Goal: Task Accomplishment & Management: Manage account settings

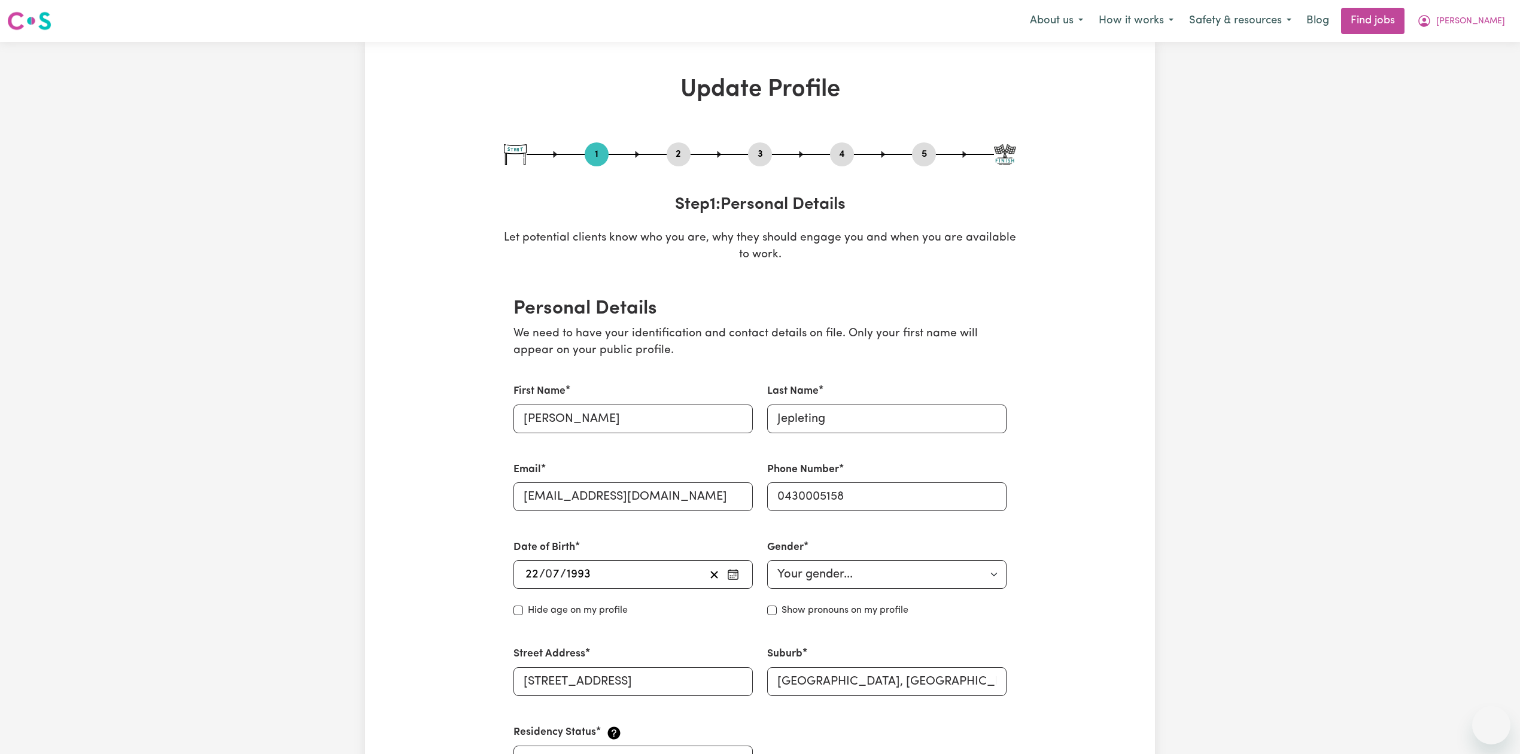
select select "[DEMOGRAPHIC_DATA]"
select select "Student Visa"
select select "Studying a healthcare related degree or qualification"
select select "40"
select select "60"
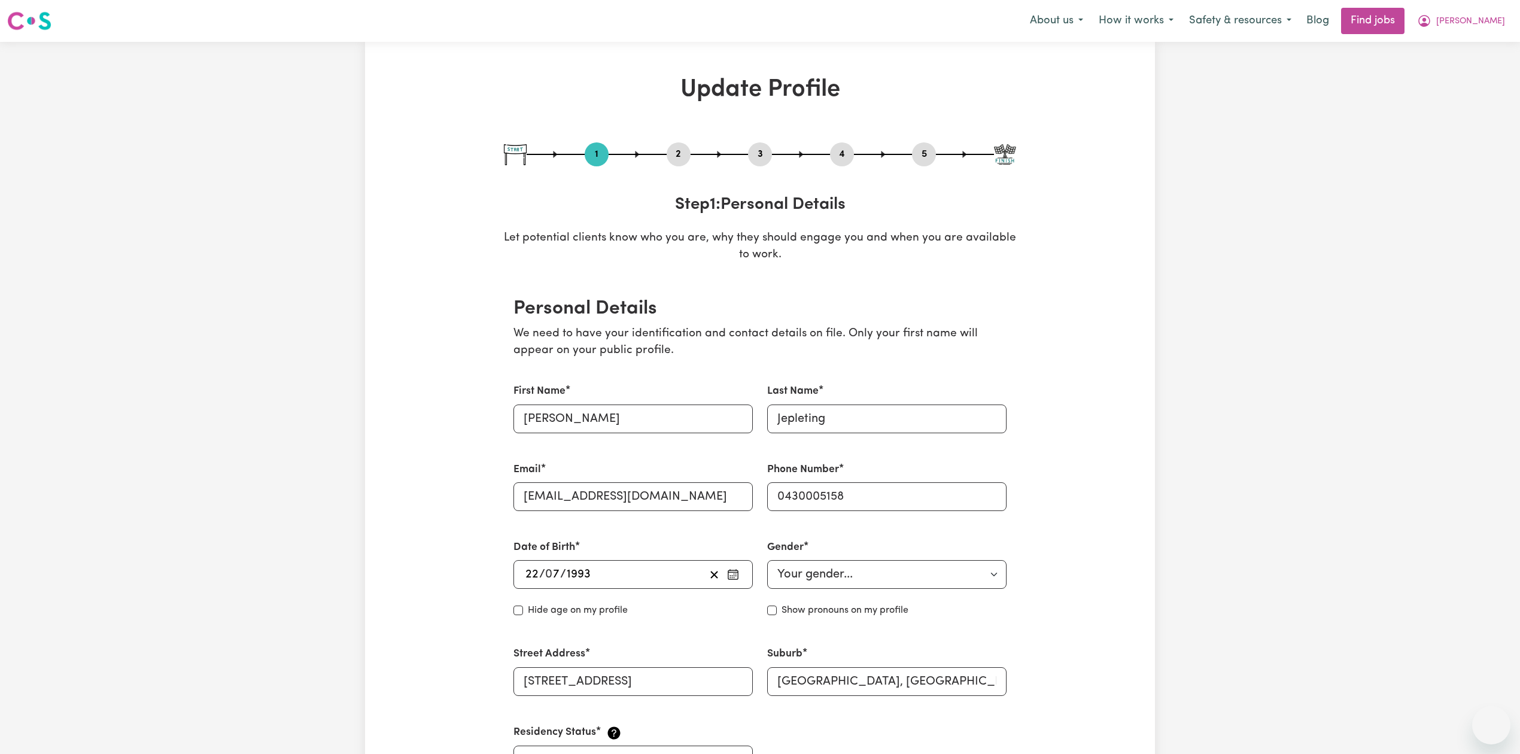
select select "65"
click at [690, 151] on button "2" at bounding box center [679, 155] width 24 height 16
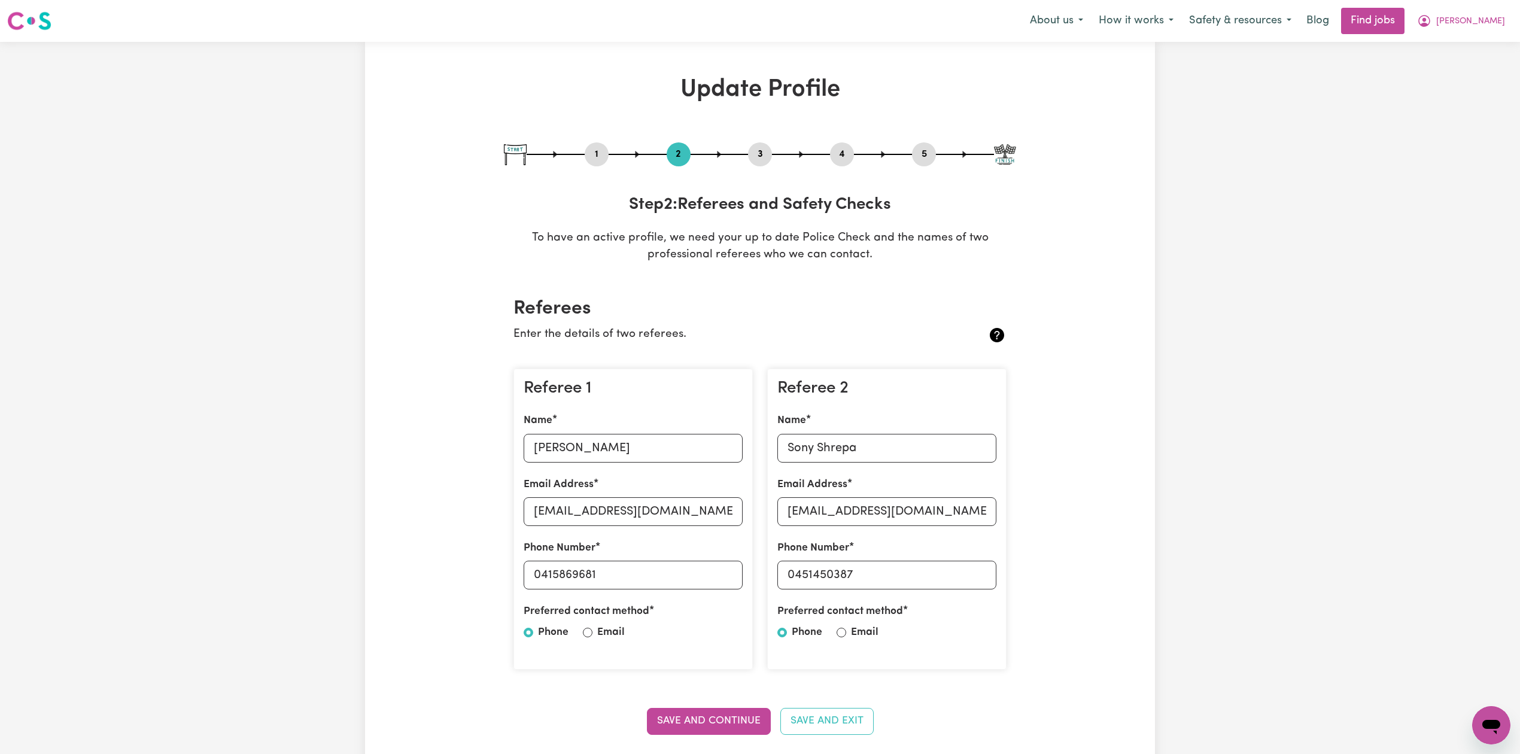
click at [637, 443] on input "[PERSON_NAME]" at bounding box center [633, 448] width 219 height 29
click at [582, 505] on input "[EMAIL_ADDRESS][DOMAIN_NAME]" at bounding box center [633, 511] width 219 height 29
drag, startPoint x: 541, startPoint y: 576, endPoint x: 618, endPoint y: 576, distance: 77.2
click at [618, 576] on input "0415869681" at bounding box center [633, 575] width 219 height 29
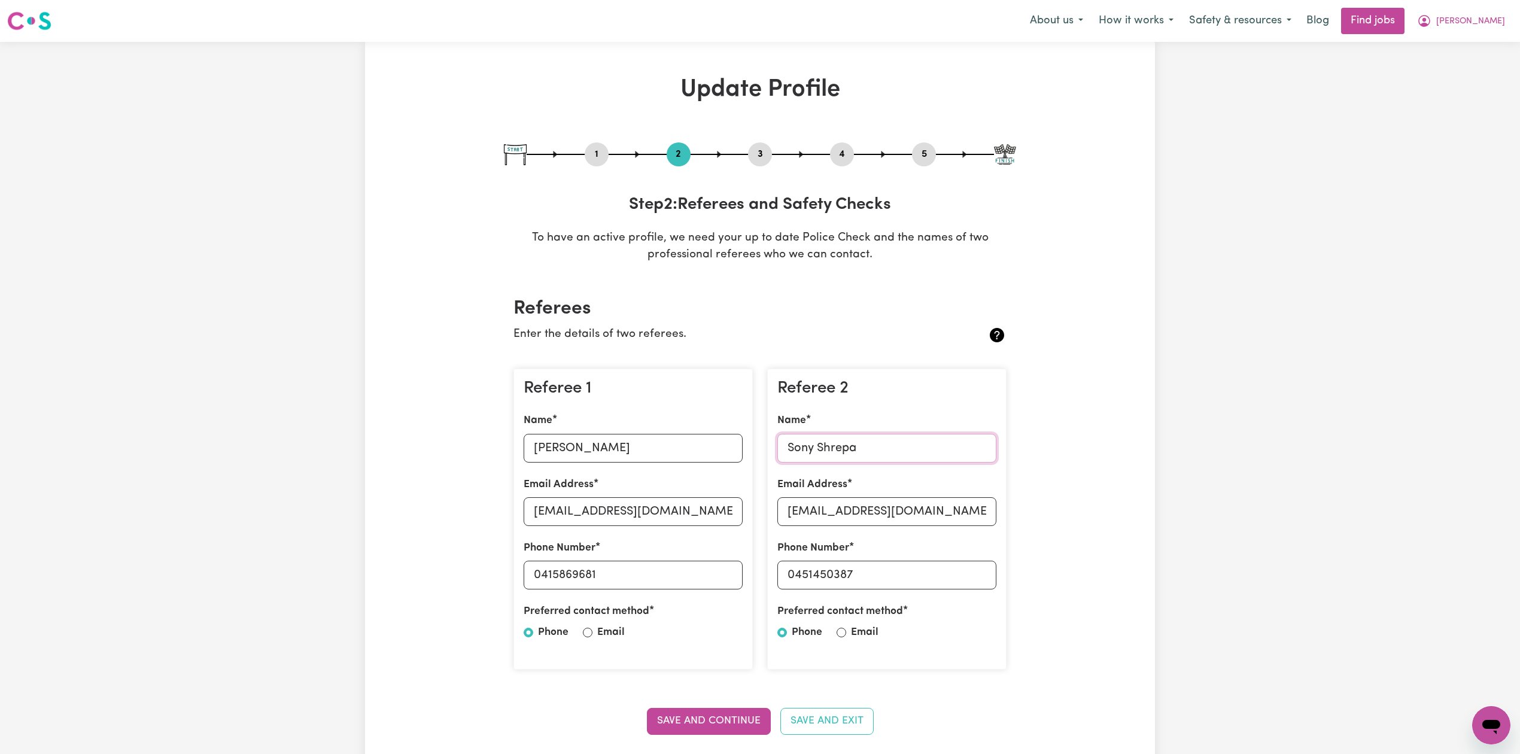
click at [899, 438] on input "Sony Shrepa" at bounding box center [887, 448] width 219 height 29
click at [901, 511] on input "[EMAIL_ADDRESS][DOMAIN_NAME]" at bounding box center [887, 511] width 219 height 29
drag, startPoint x: 797, startPoint y: 570, endPoint x: 948, endPoint y: 582, distance: 151.3
click at [948, 582] on input "0451450387" at bounding box center [887, 575] width 219 height 29
drag, startPoint x: 842, startPoint y: 156, endPoint x: 848, endPoint y: 156, distance: 6.6
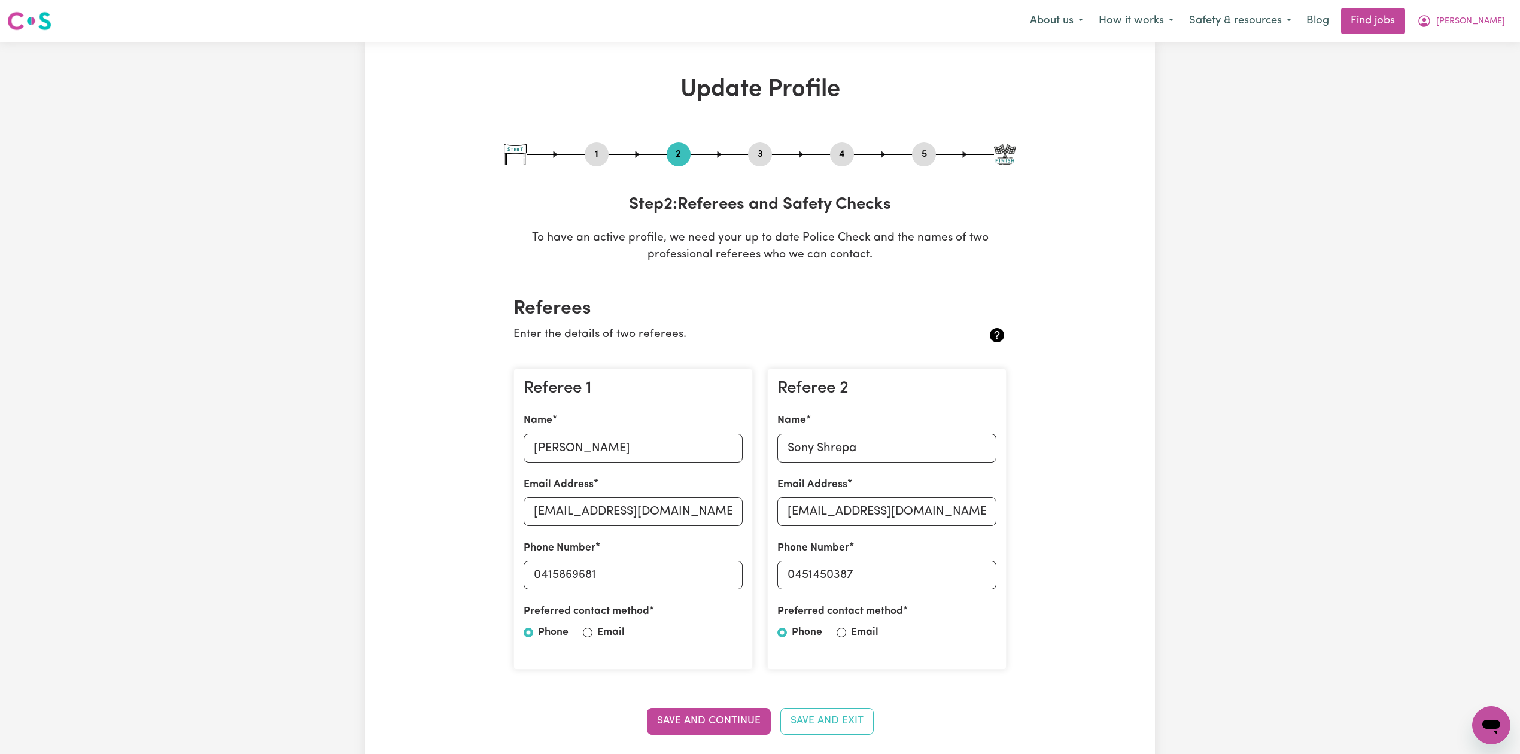
click at [842, 156] on button "4" at bounding box center [842, 155] width 24 height 16
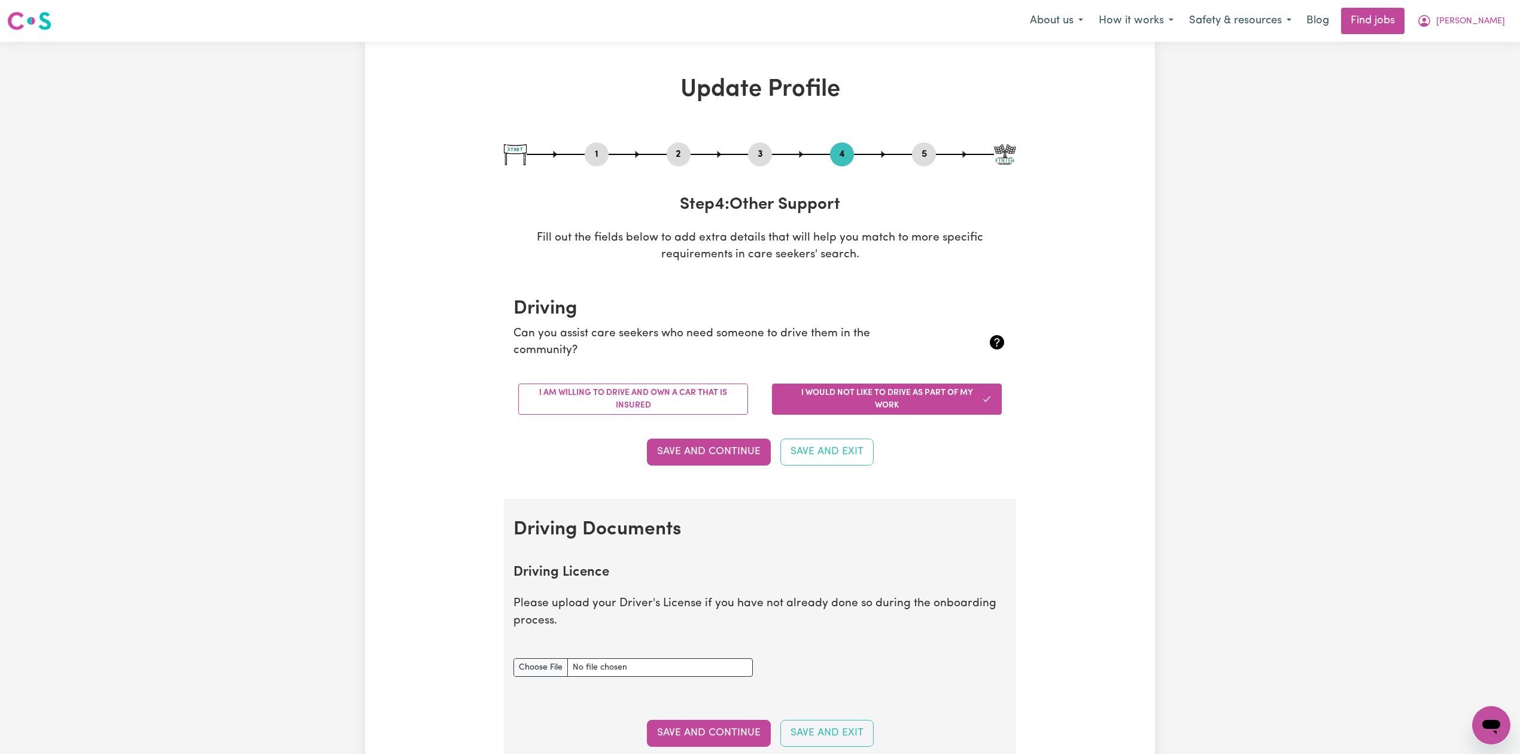
click at [920, 148] on button "5" at bounding box center [924, 155] width 24 height 16
select select "I am providing services by being employed by an organisation"
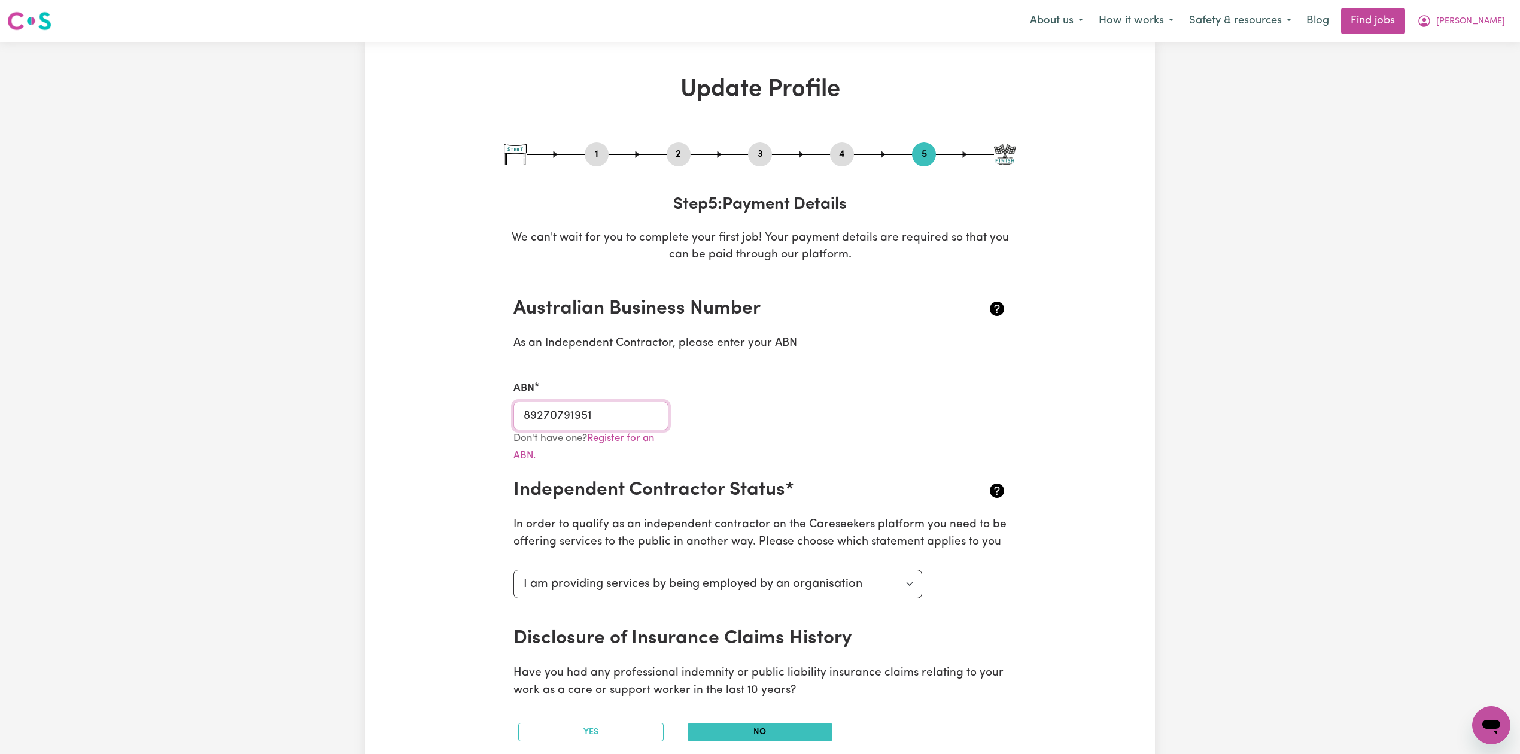
click at [585, 407] on input "89270791951" at bounding box center [591, 416] width 155 height 29
click at [585, 154] on button "1" at bounding box center [597, 155] width 24 height 16
select select "[DEMOGRAPHIC_DATA]"
select select "Student Visa"
select select "Studying a healthcare related degree or qualification"
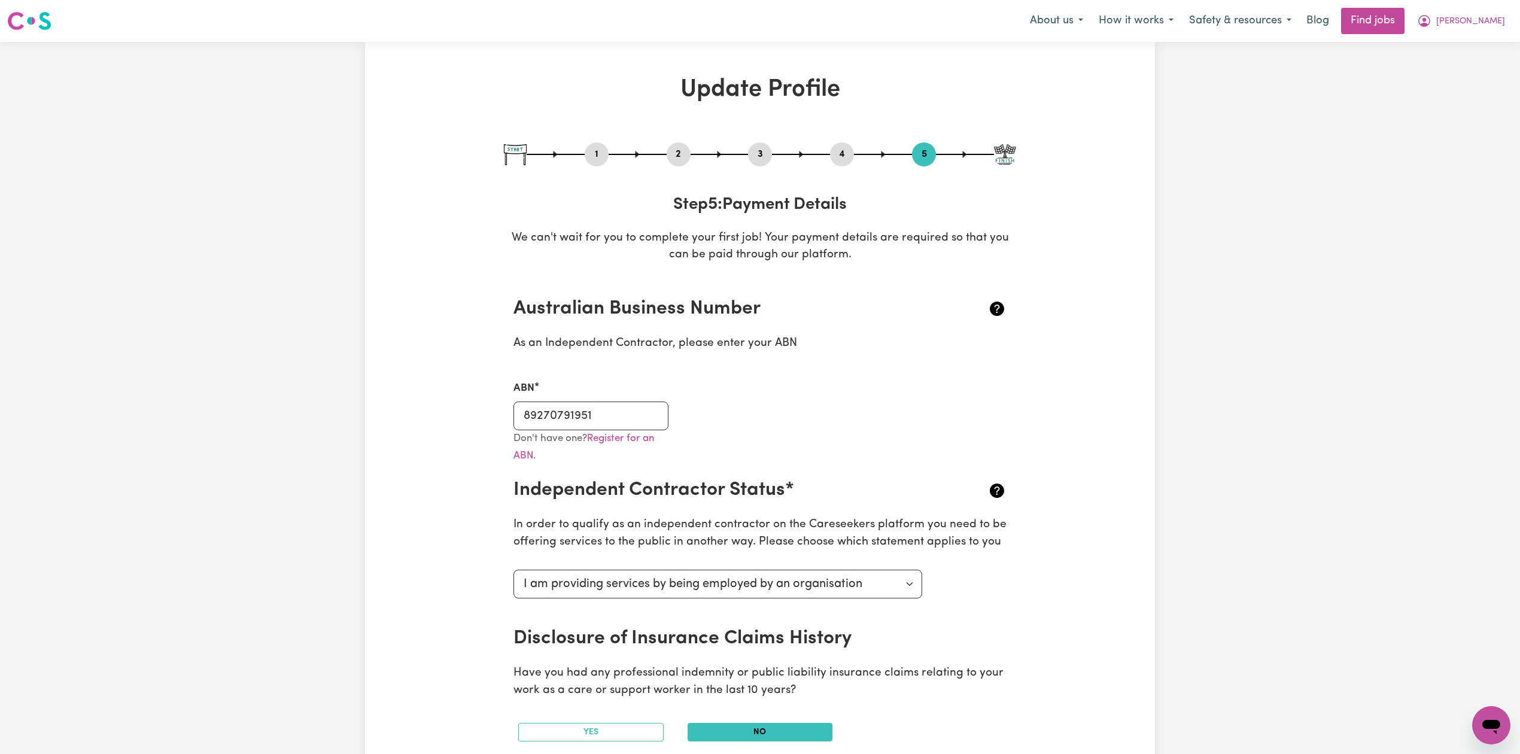
select select "40"
select select "60"
select select "65"
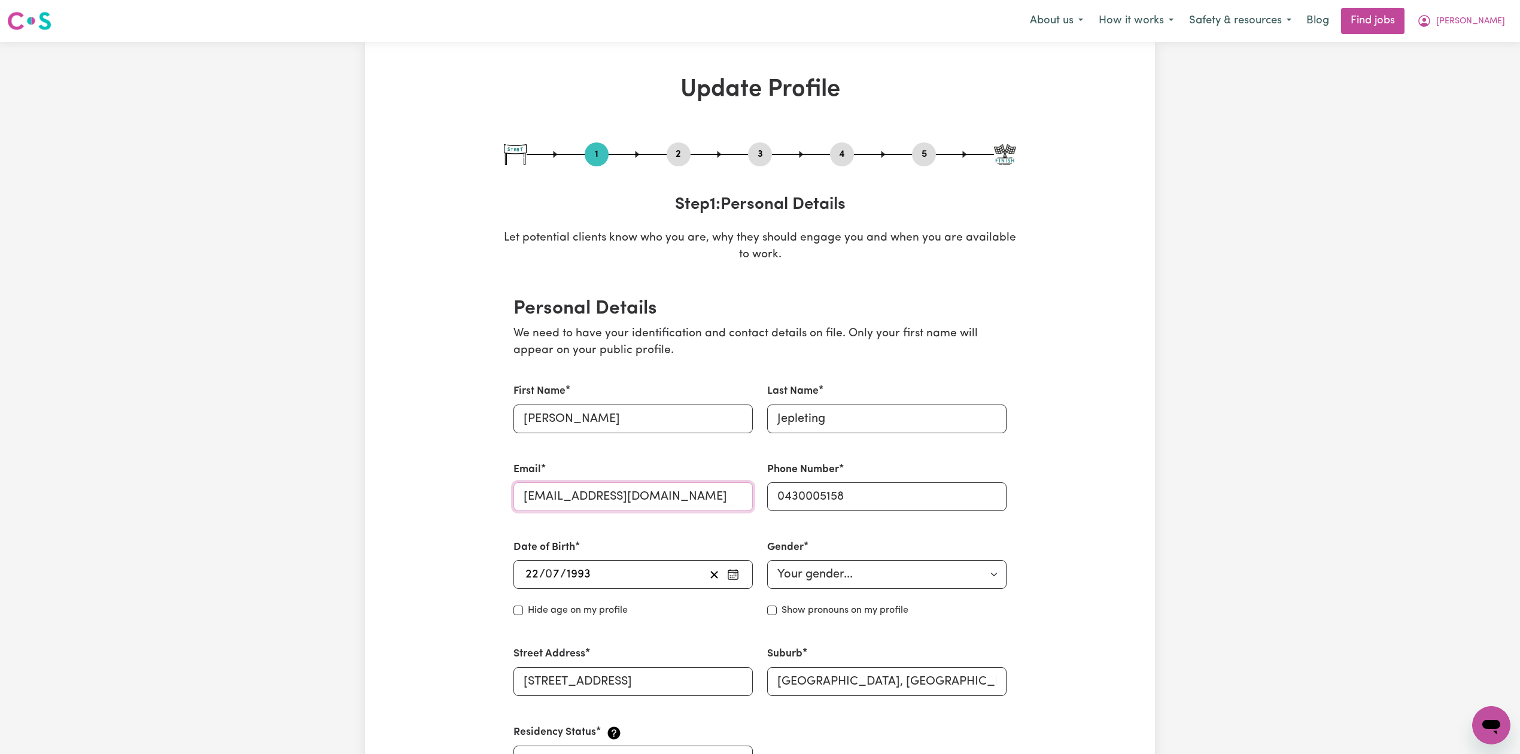
click at [633, 494] on input "[EMAIL_ADDRESS][DOMAIN_NAME]" at bounding box center [633, 496] width 239 height 29
click at [754, 151] on button "3" at bounding box center [760, 155] width 24 height 16
select select "Certificate III (Individual Support)"
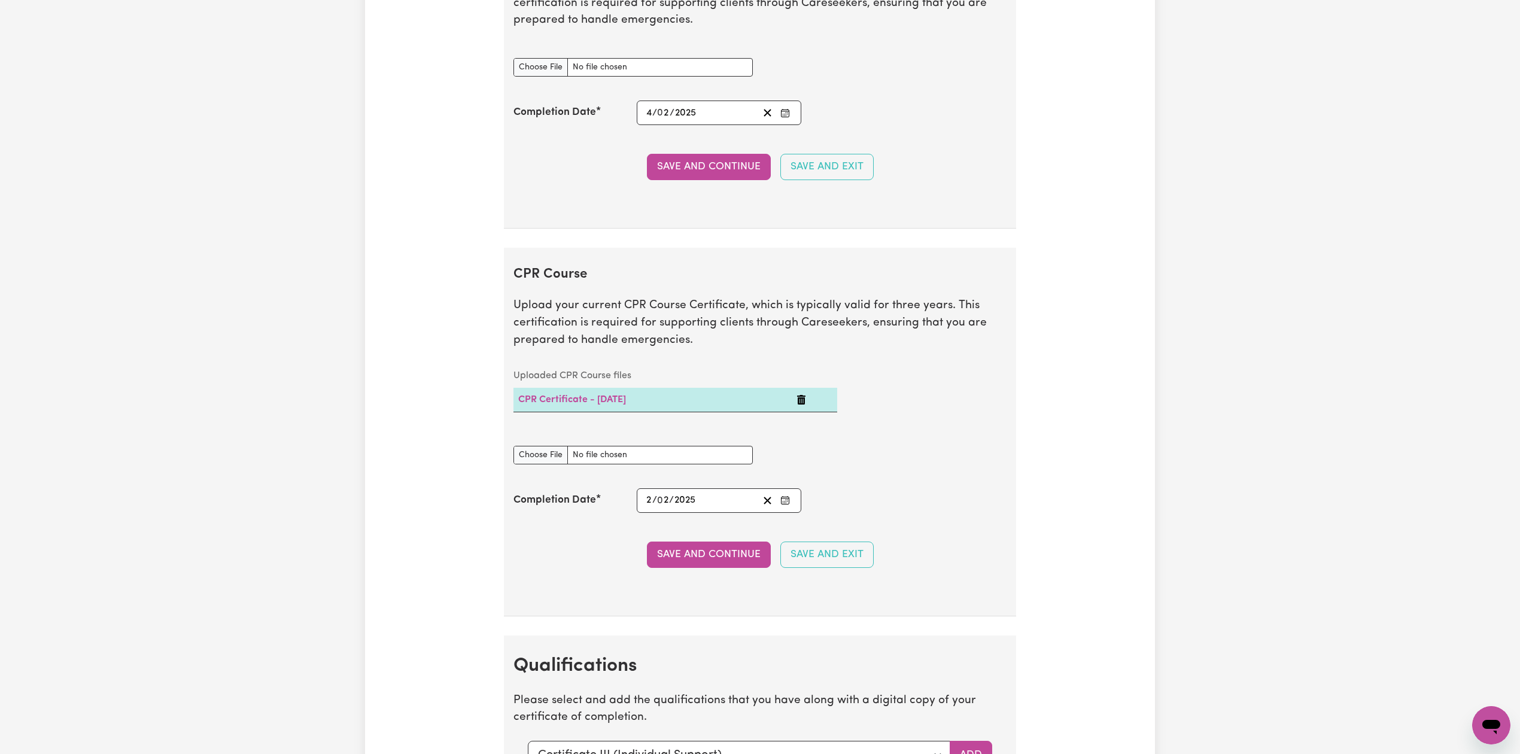
scroll to position [2075, 0]
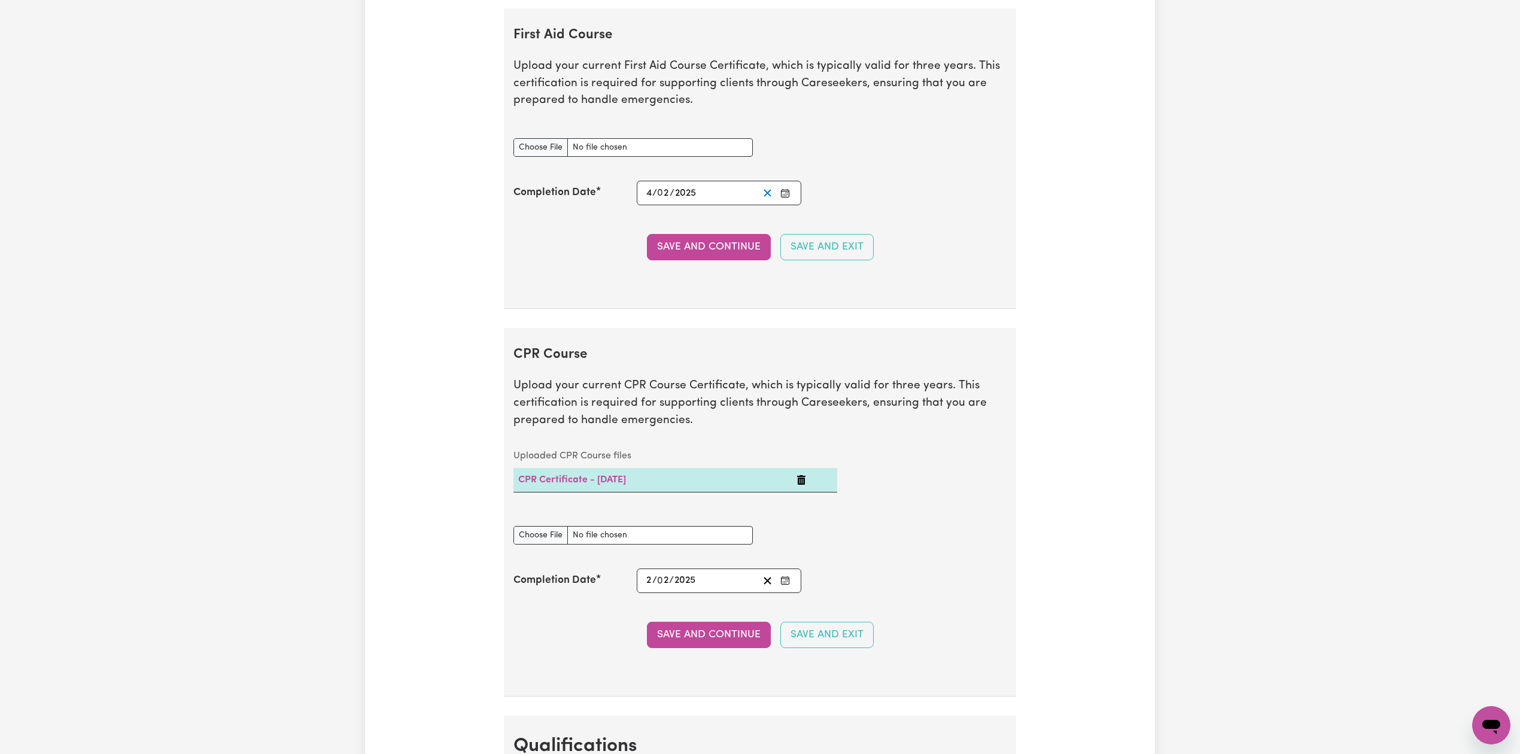
click at [766, 199] on icon "Clear date" at bounding box center [767, 192] width 11 height 11
click at [793, 201] on button "Enter the Completion Date of your First Aid Course" at bounding box center [785, 193] width 17 height 16
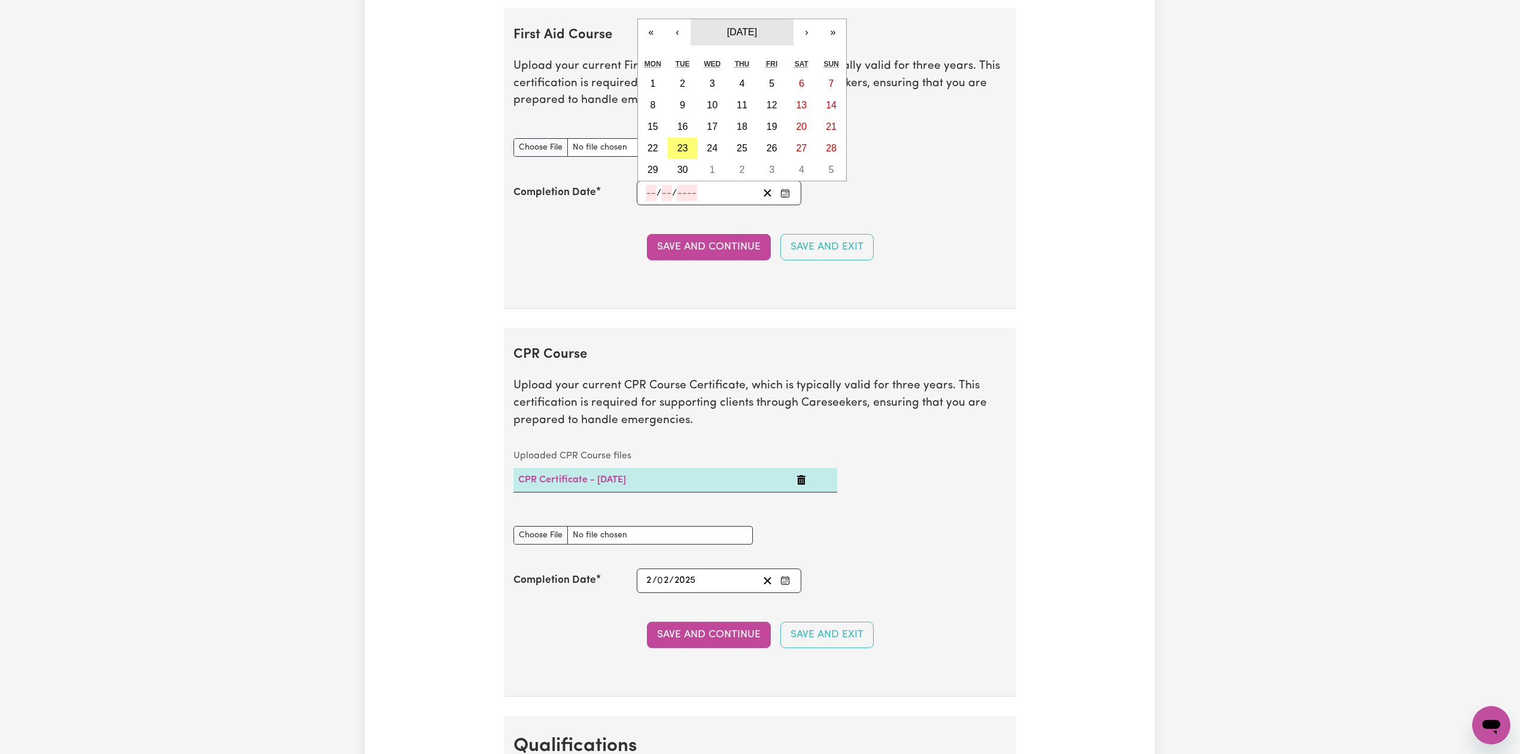
click at [755, 37] on span "[DATE]" at bounding box center [742, 32] width 30 height 10
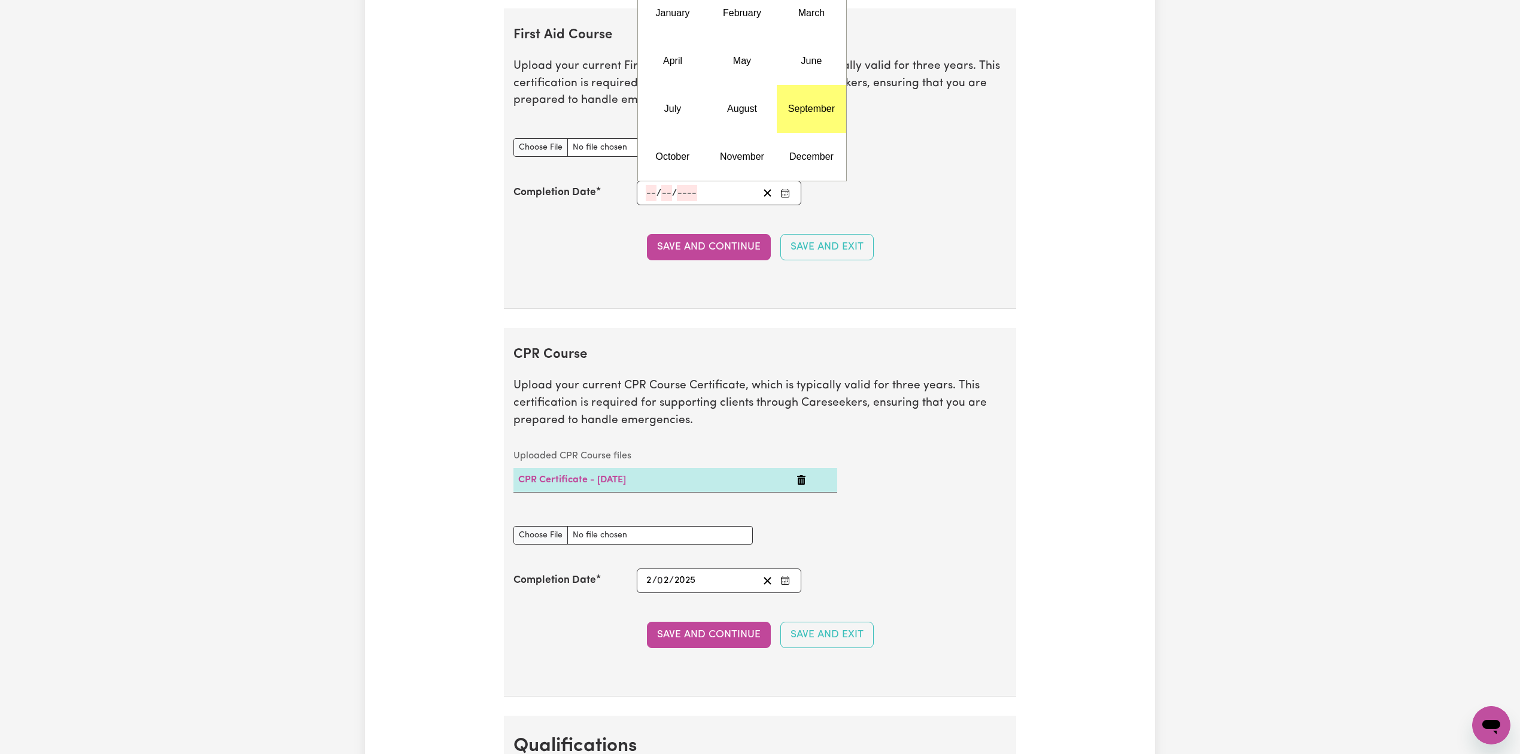
scroll to position [1916, 0]
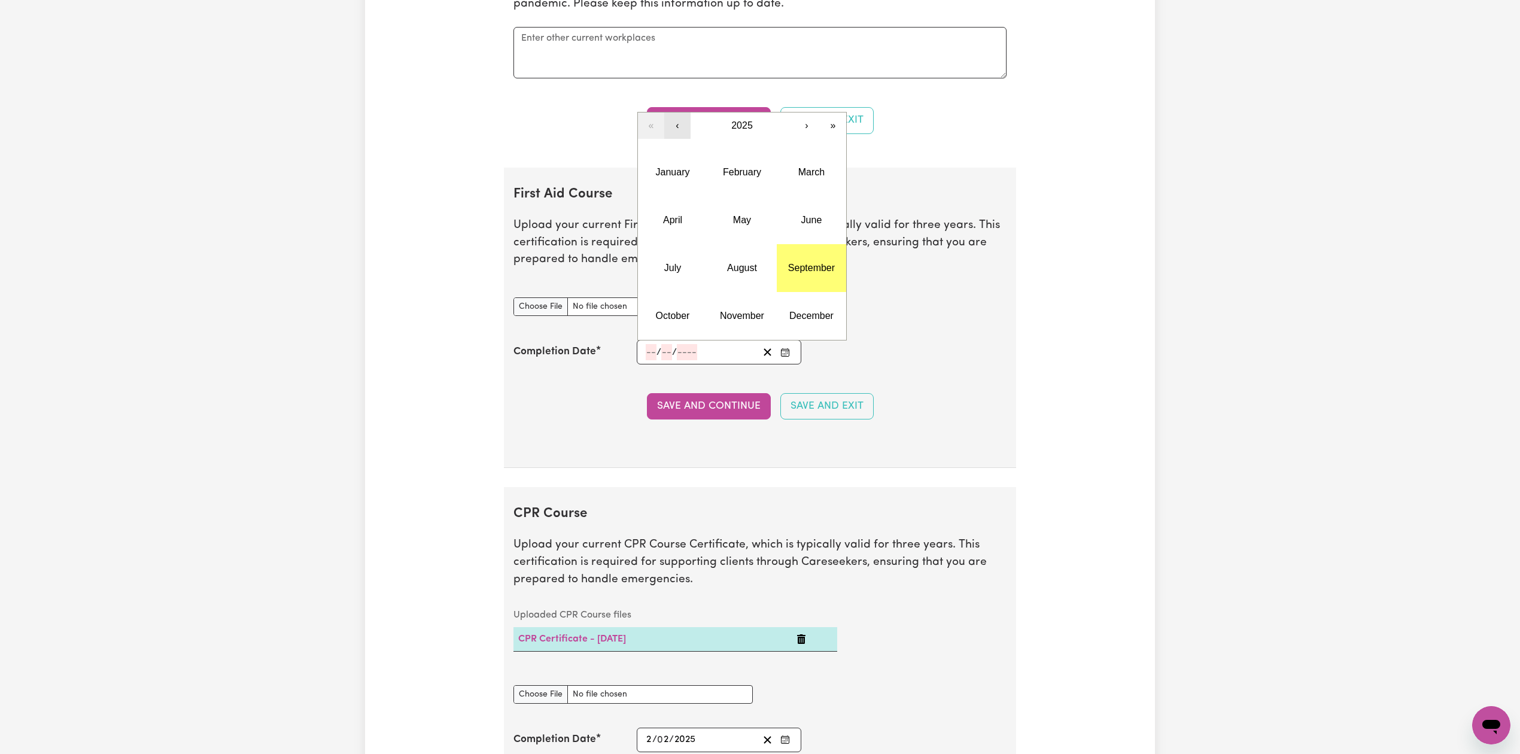
click at [674, 132] on button "‹" at bounding box center [677, 126] width 26 height 26
click at [802, 315] on button "December" at bounding box center [811, 316] width 69 height 48
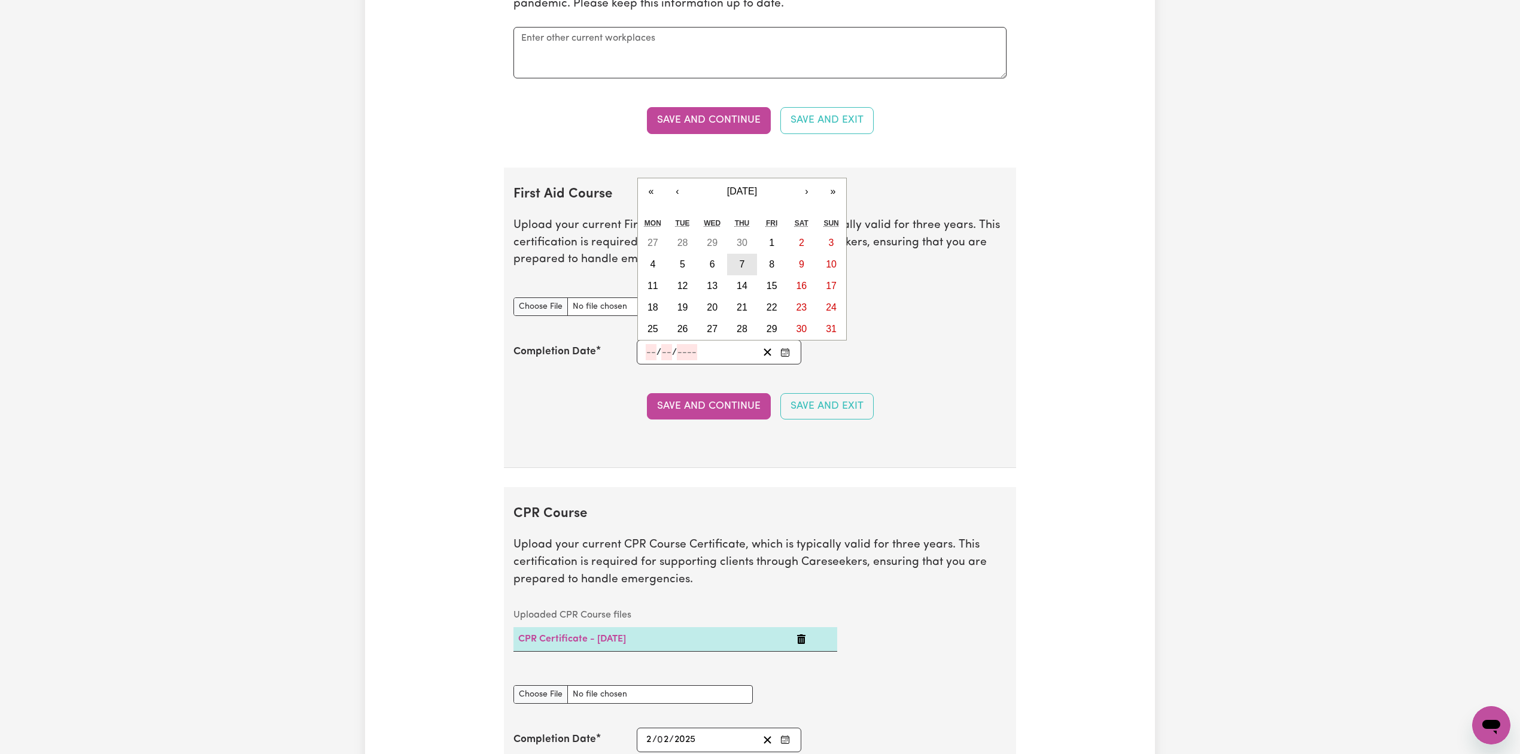
click at [740, 269] on abbr "7" at bounding box center [742, 264] width 5 height 10
type input "[DATE]"
type input "7"
type input "12"
type input "2023"
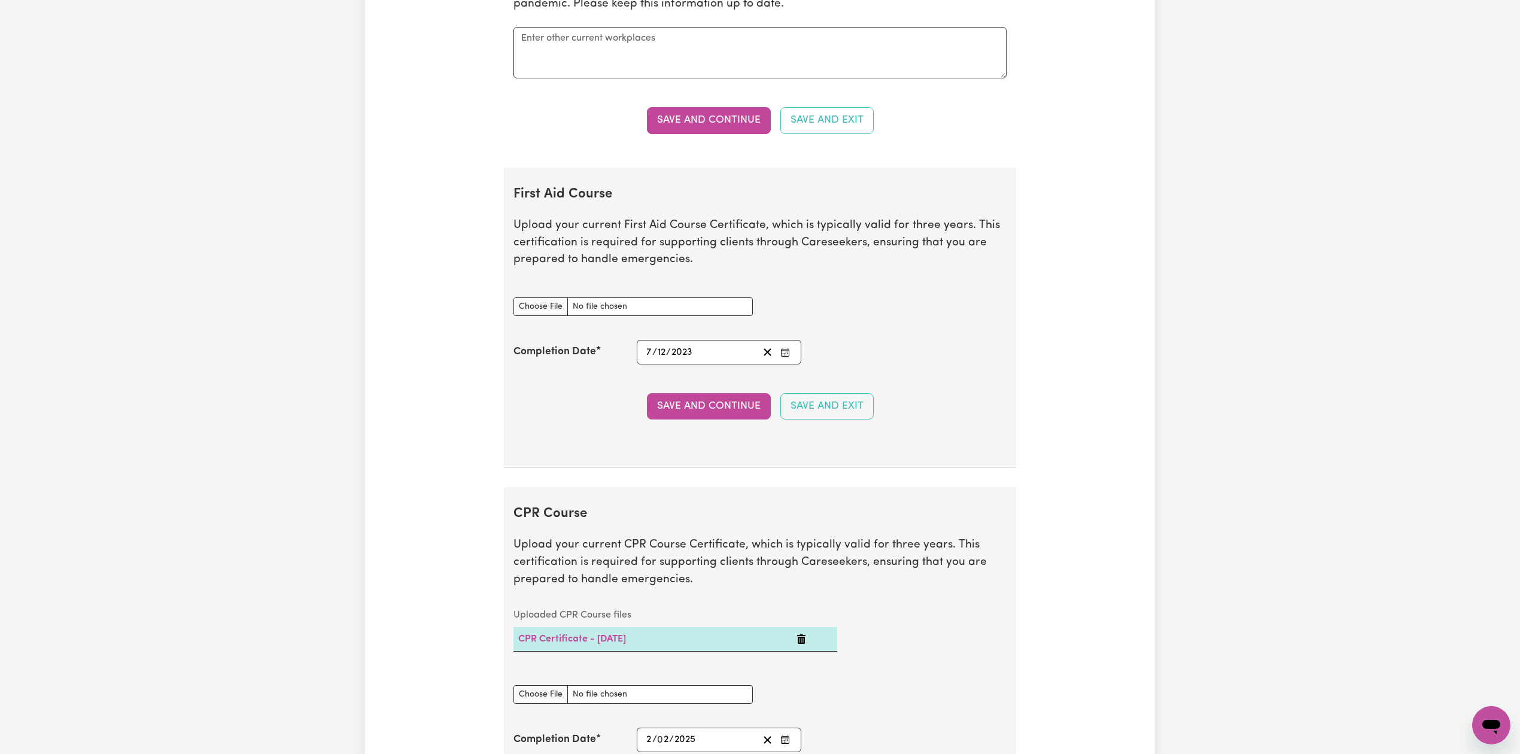
click at [621, 291] on div "First Aid Course document" at bounding box center [633, 299] width 239 height 33
click at [550, 311] on input "First Aid Course document" at bounding box center [633, 307] width 239 height 19
type input "C:\fakepath\[PERSON_NAME] CPR and First Aid Certificate 07122023.pdf"
click at [662, 435] on section "First Aid Course Upload your current First Aid Course Certificate, which is typ…" at bounding box center [760, 318] width 512 height 301
click at [675, 412] on button "Save and Continue" at bounding box center [709, 406] width 124 height 26
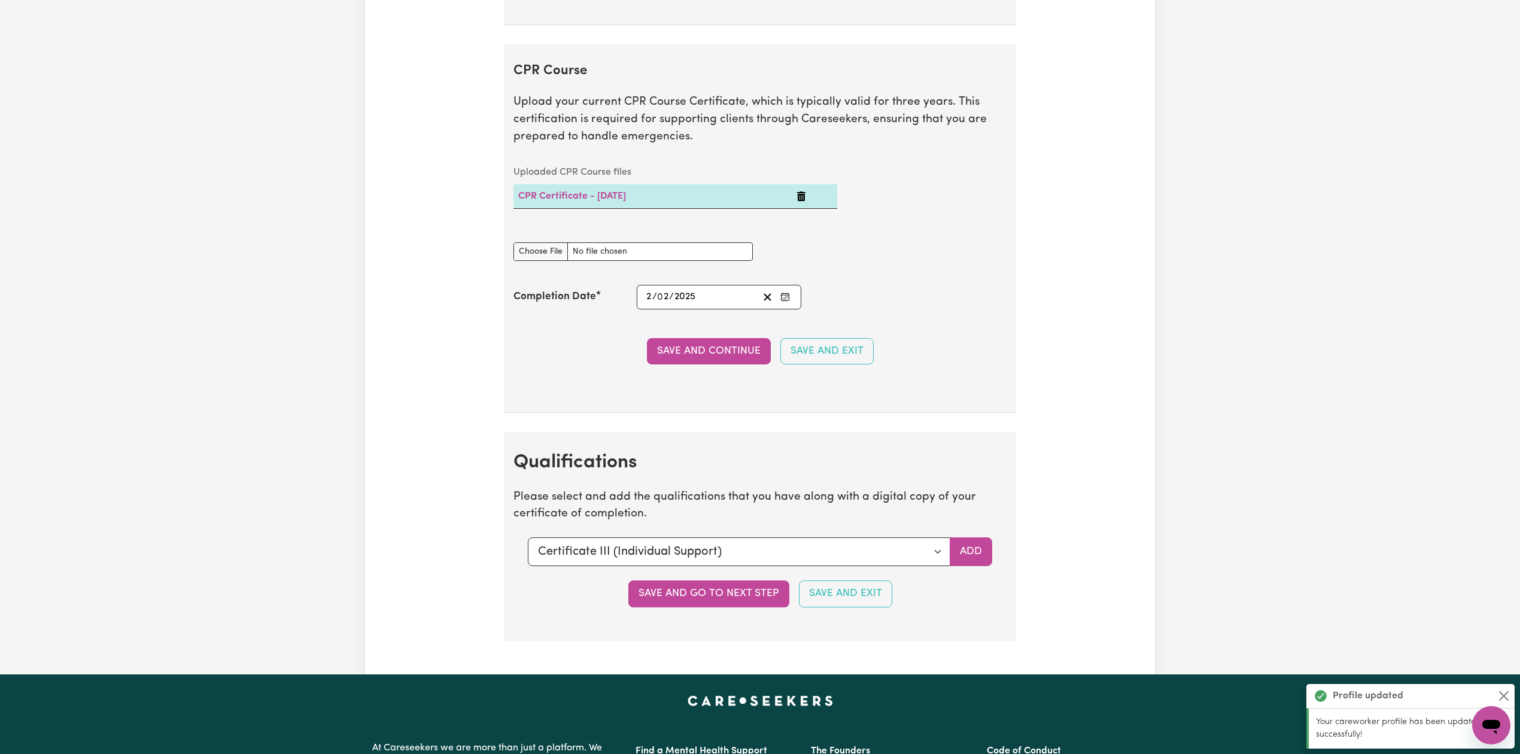
scroll to position [2414, 0]
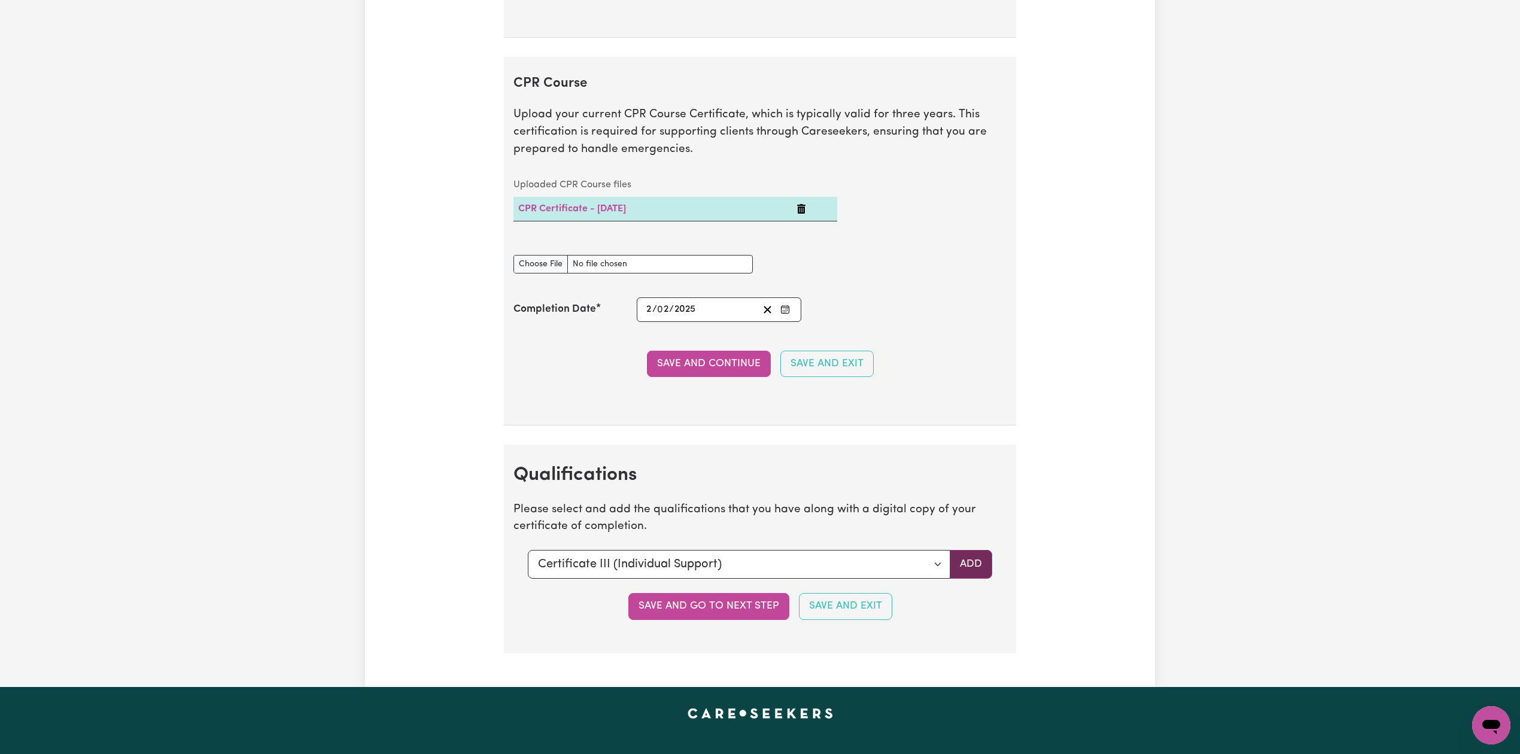
click at [977, 578] on button "Add" at bounding box center [971, 564] width 43 height 29
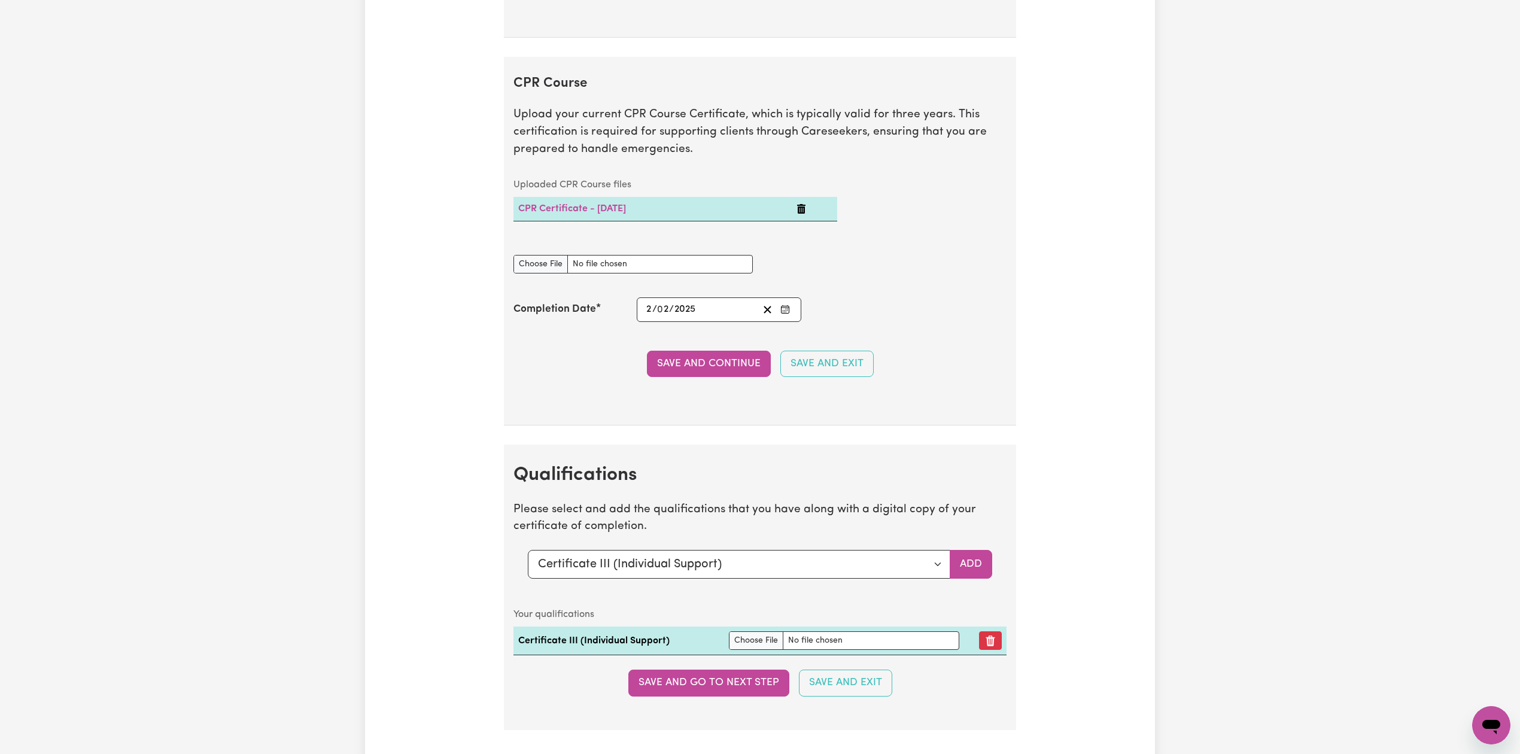
scroll to position [2573, 0]
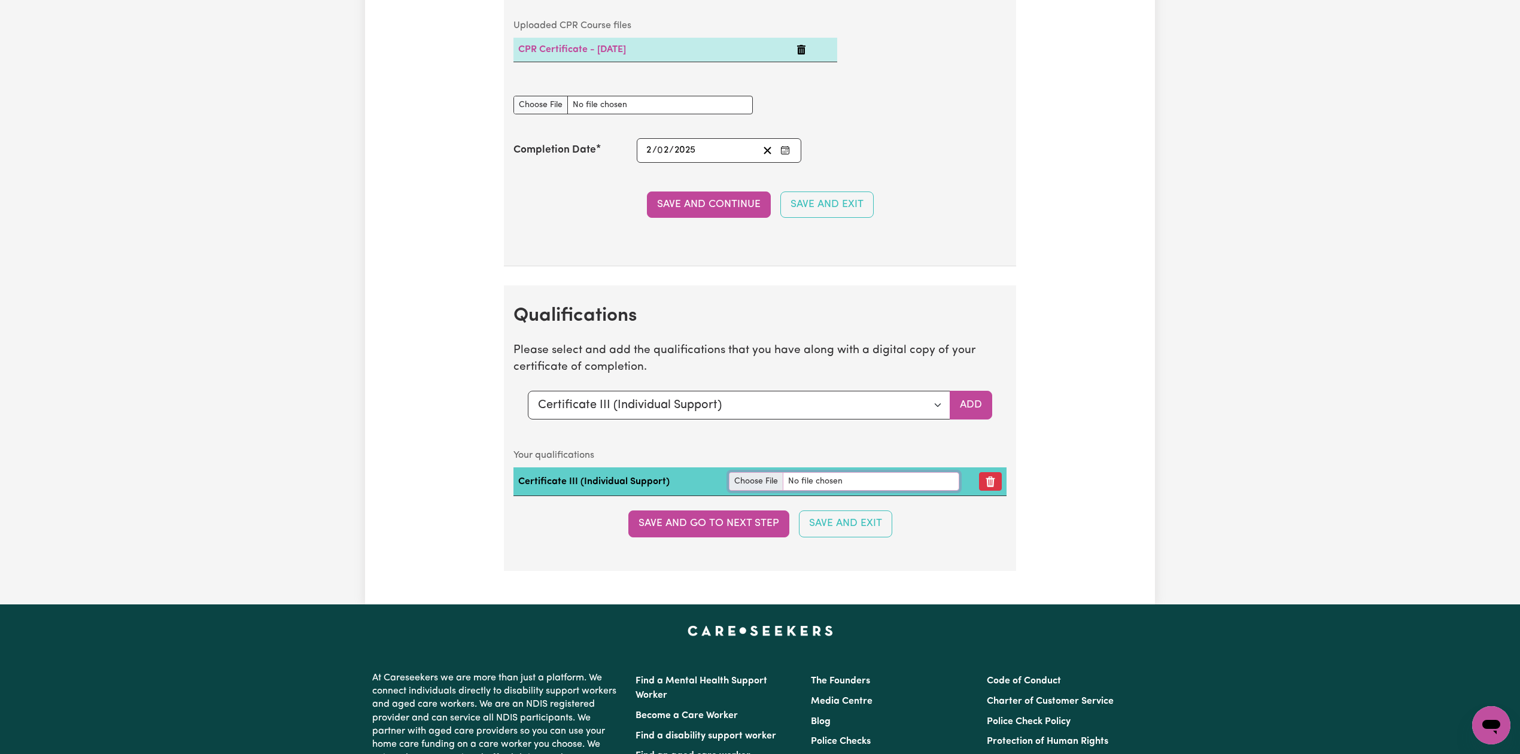
click at [752, 491] on input "file" at bounding box center [844, 481] width 230 height 19
type input "C:\fakepath\[PERSON_NAME] Jepleting Certificate III in Individual Support.pdf"
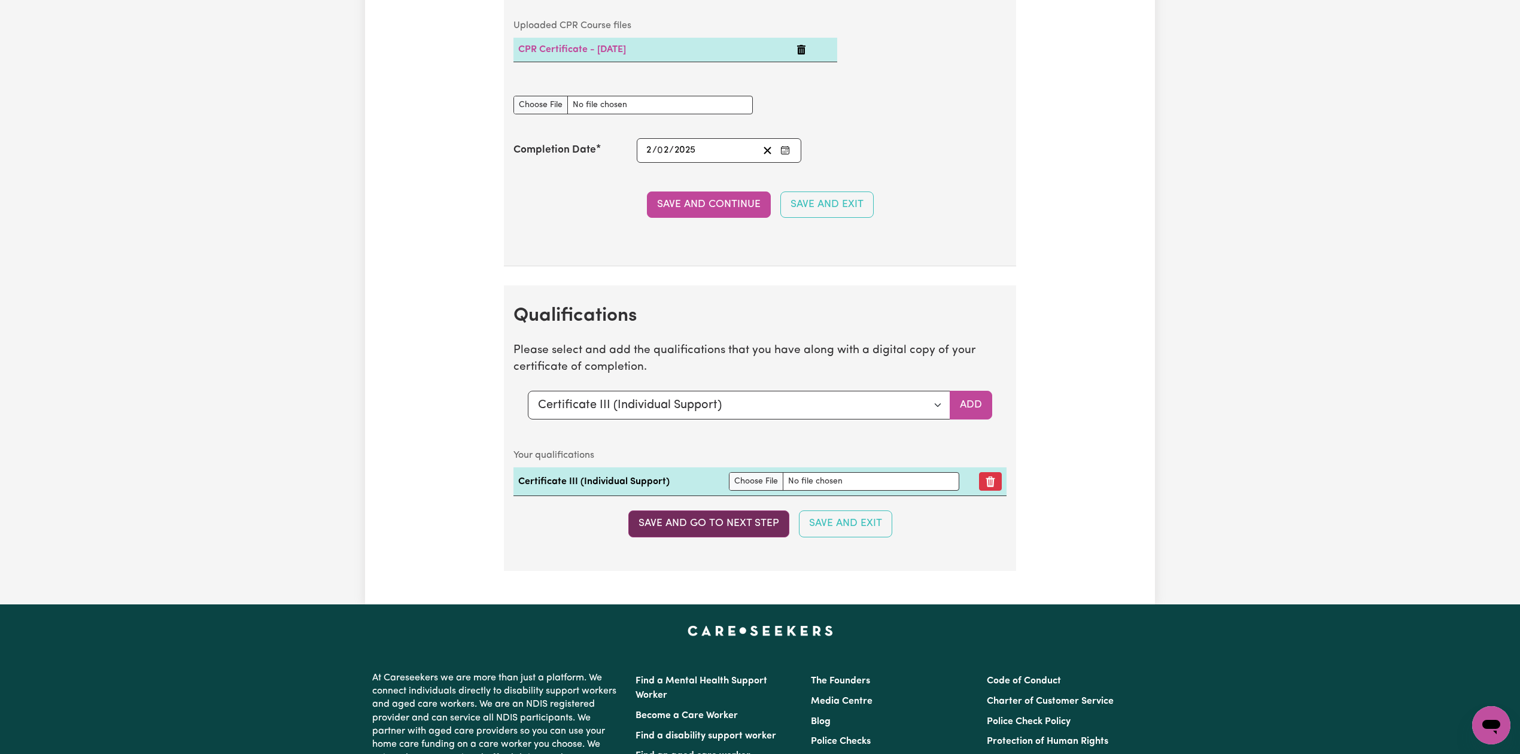
click at [693, 532] on button "Save and go to next step" at bounding box center [709, 524] width 161 height 26
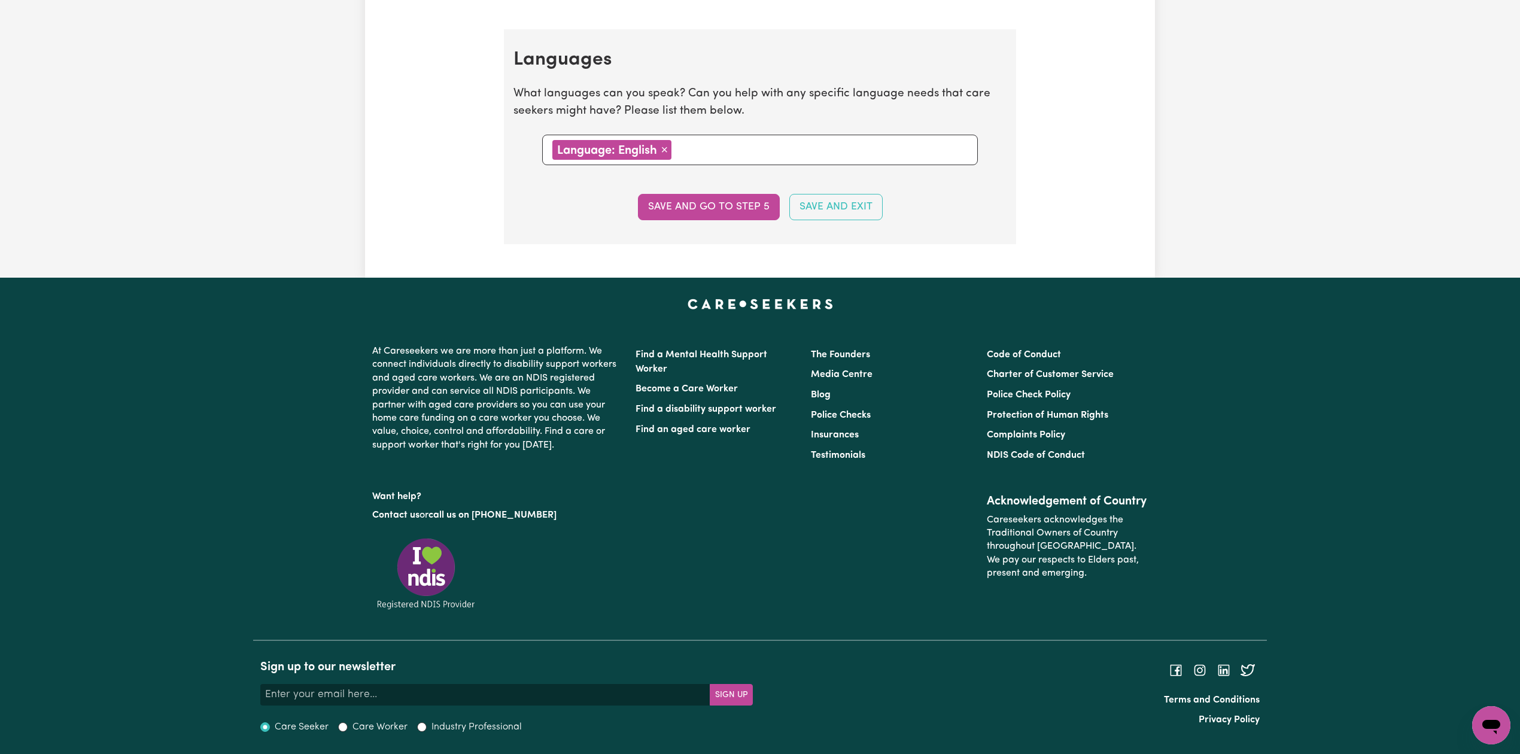
scroll to position [0, 0]
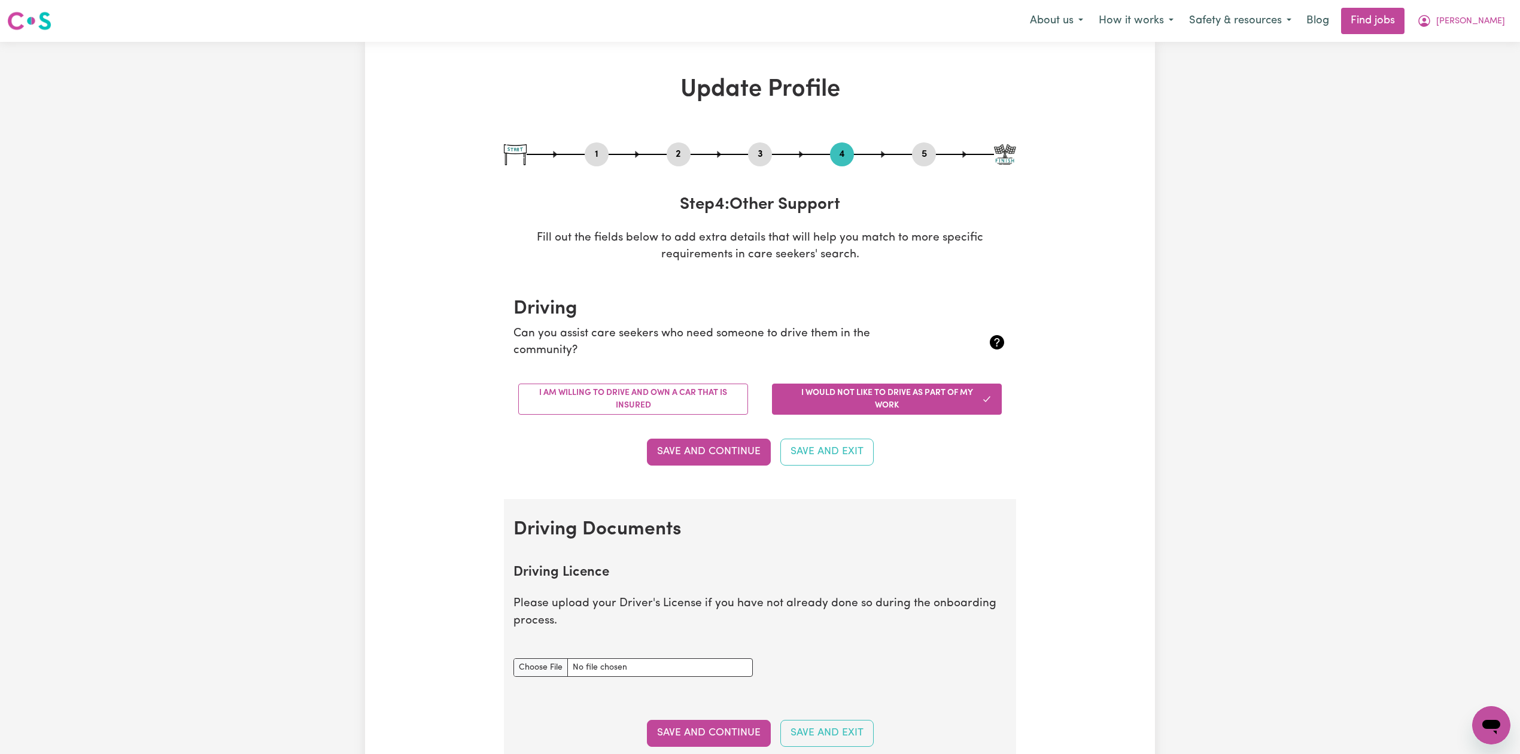
click at [929, 154] on button "5" at bounding box center [924, 155] width 24 height 16
select select "I am providing services by being employed by an organisation"
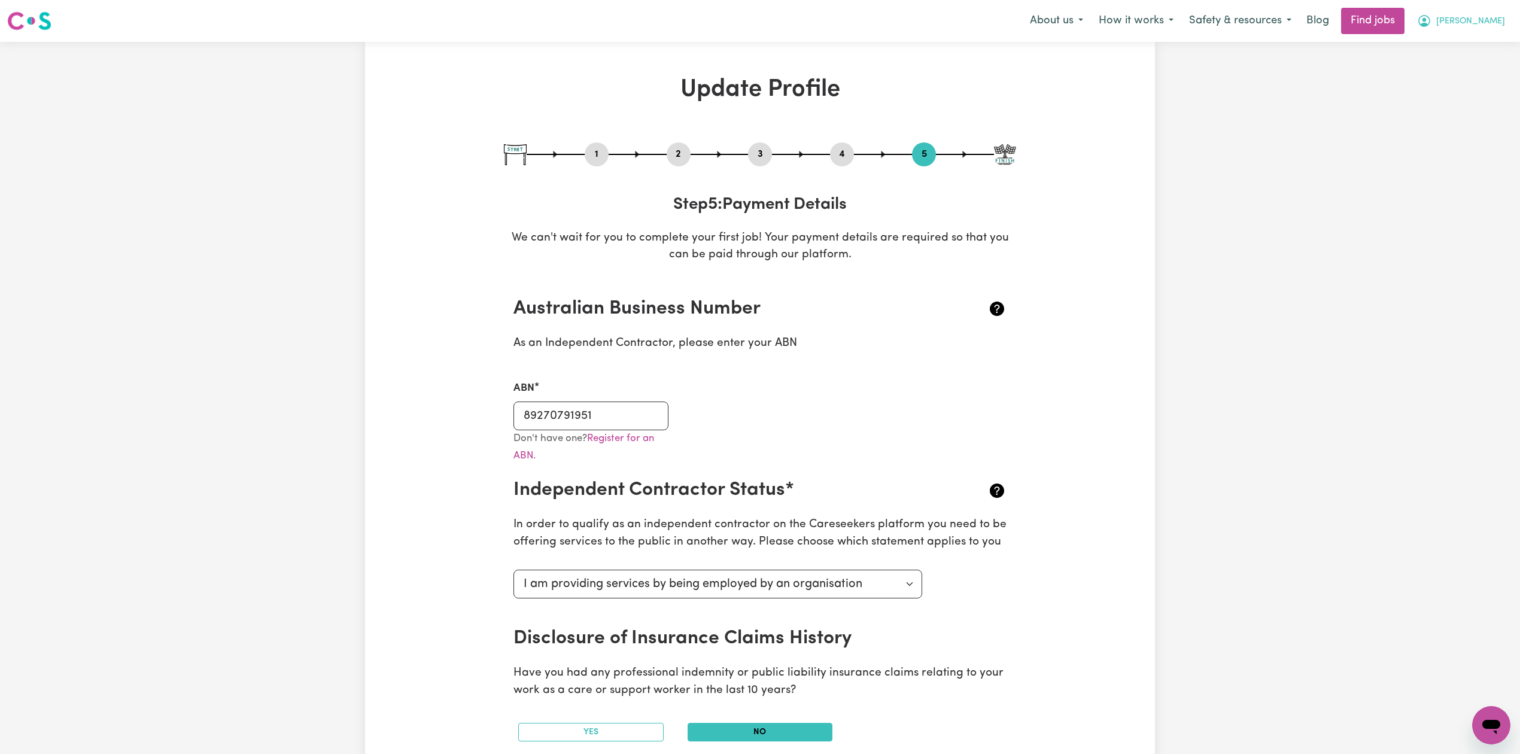
drag, startPoint x: 1495, startPoint y: 15, endPoint x: 1491, endPoint y: 32, distance: 18.0
click at [1494, 19] on span "[PERSON_NAME]" at bounding box center [1471, 21] width 69 height 13
drag, startPoint x: 1491, startPoint y: 32, endPoint x: 1468, endPoint y: 71, distance: 44.6
click at [1468, 71] on link "My Dashboard" at bounding box center [1465, 68] width 95 height 23
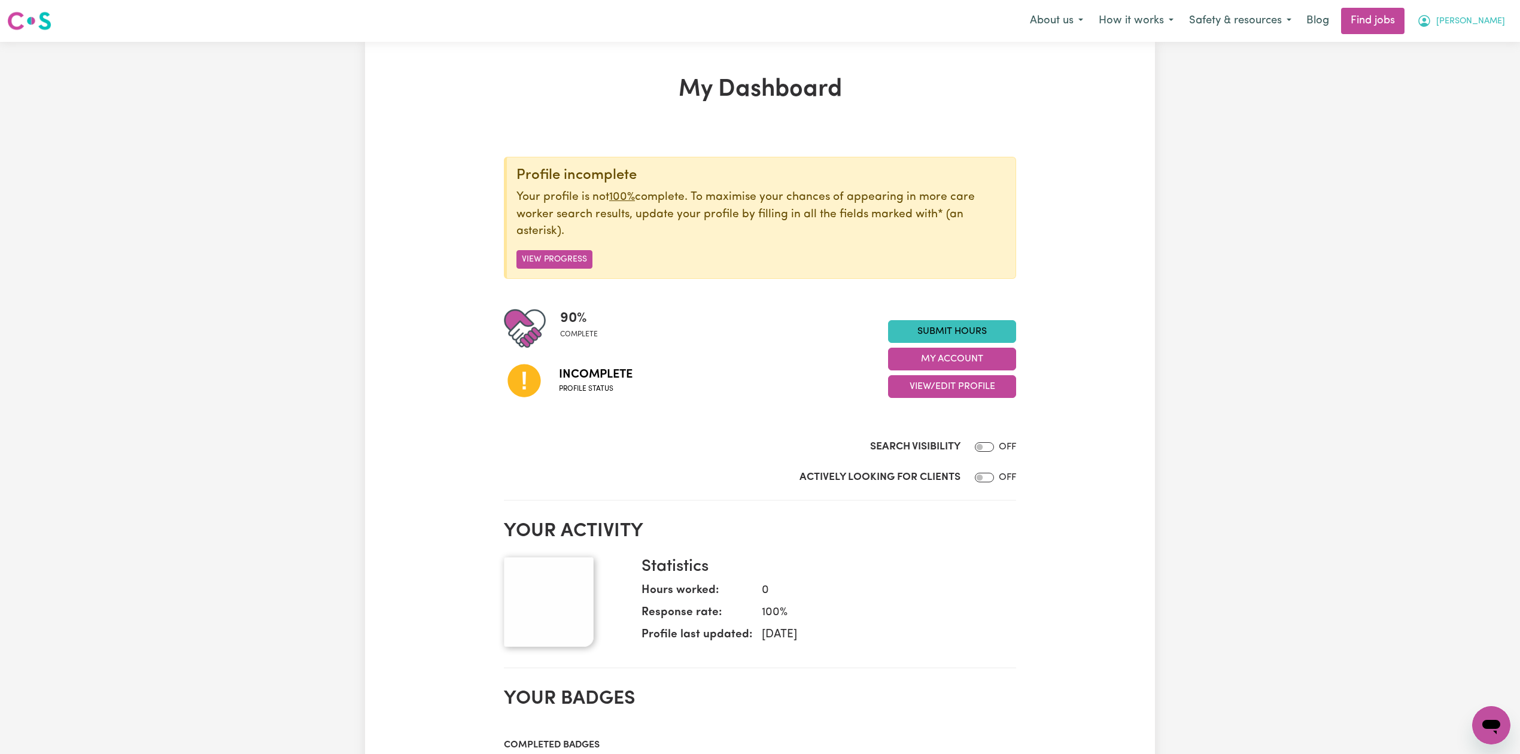
click at [1466, 11] on button "[PERSON_NAME]" at bounding box center [1462, 20] width 104 height 25
click at [1440, 95] on link "Logout" at bounding box center [1465, 91] width 95 height 23
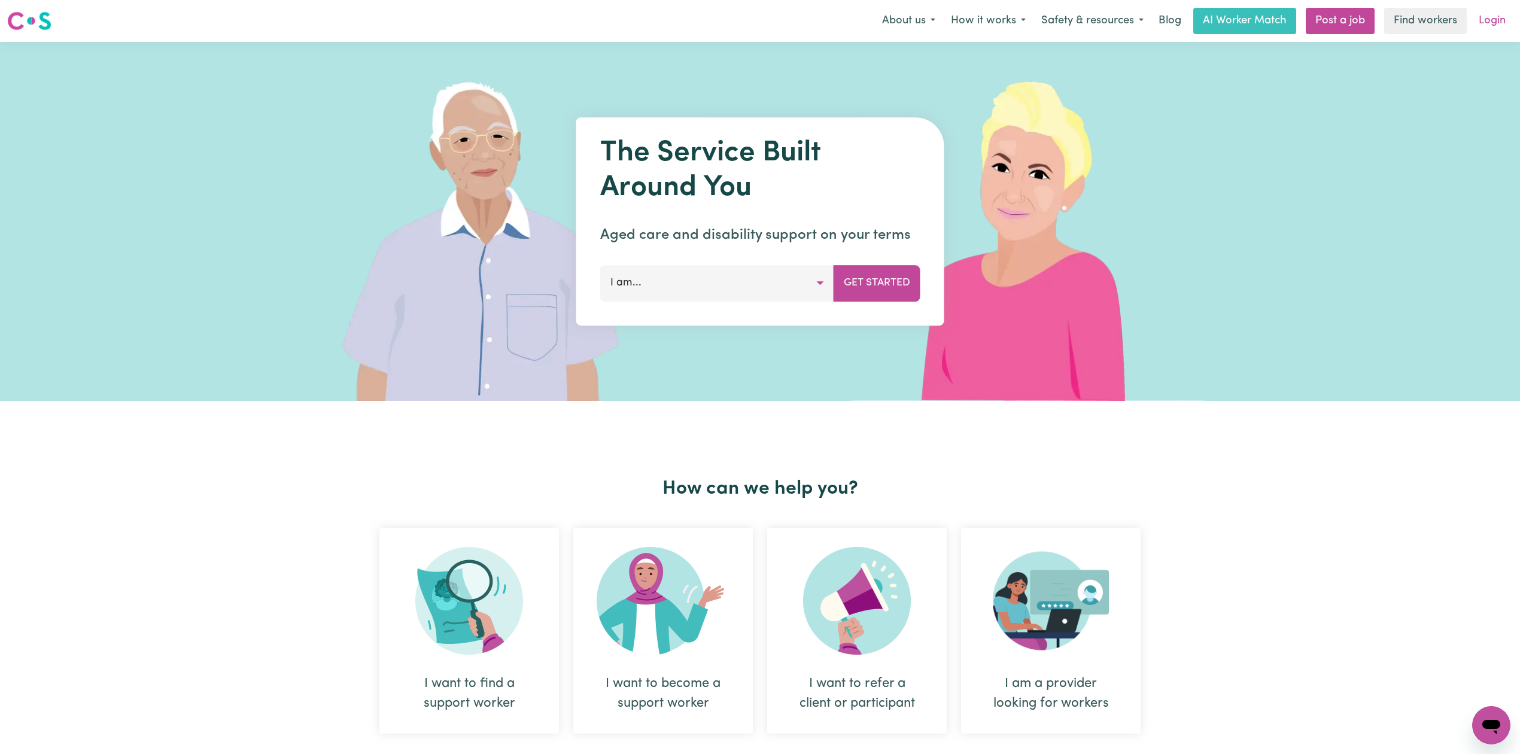
click at [1502, 27] on link "Login" at bounding box center [1492, 21] width 41 height 26
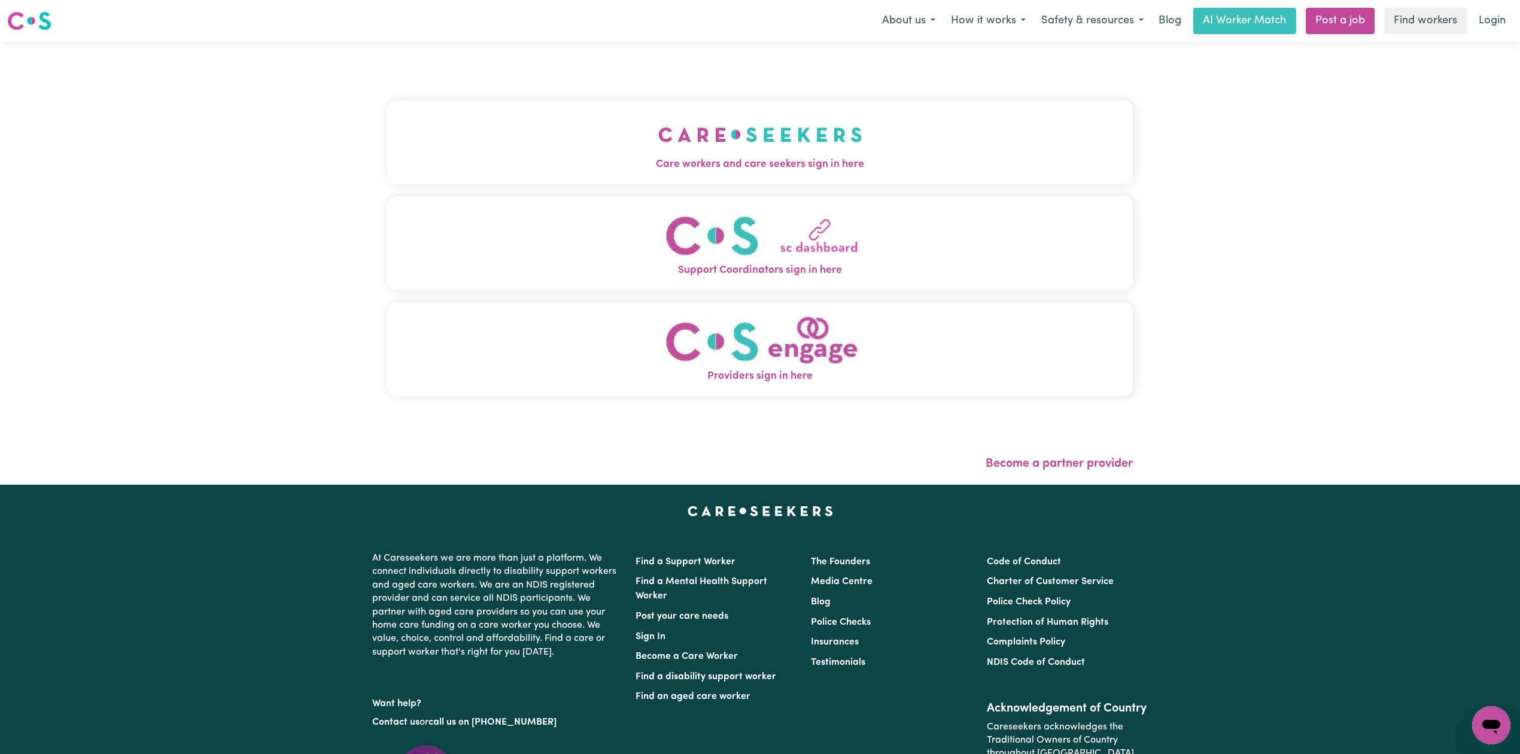
click at [724, 160] on span "Care workers and care seekers sign in here" at bounding box center [760, 165] width 746 height 16
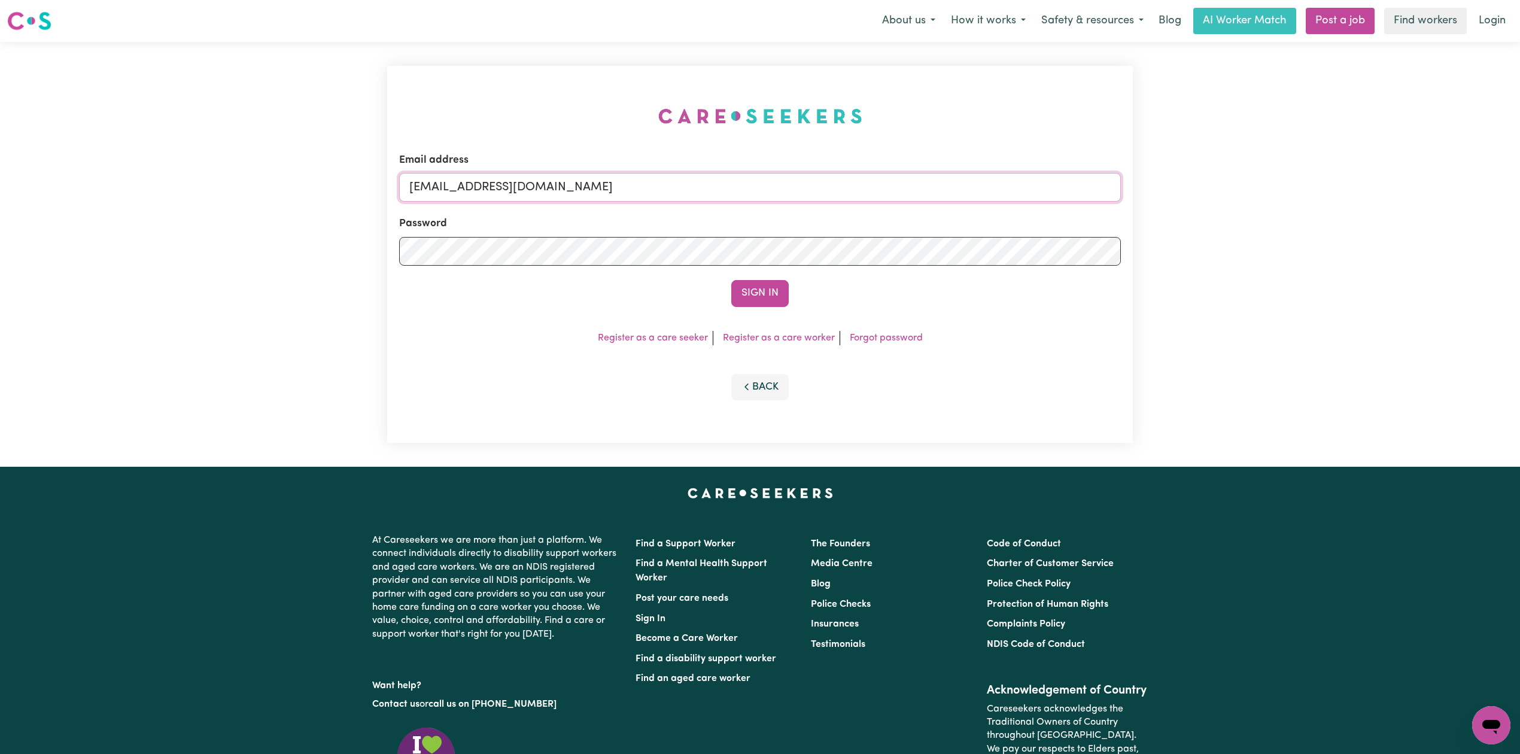
drag, startPoint x: 626, startPoint y: 184, endPoint x: 603, endPoint y: 199, distance: 26.4
click at [625, 184] on input "[EMAIL_ADDRESS][DOMAIN_NAME]" at bounding box center [760, 187] width 722 height 29
drag, startPoint x: 471, startPoint y: 184, endPoint x: 855, endPoint y: 194, distance: 385.0
click at [855, 194] on input "Superuser~[EMAIL_ADDRESS][DOMAIN_NAME]" at bounding box center [760, 187] width 722 height 29
type input "Superuser~[EMAIL_ADDRESS][DOMAIN_NAME]"
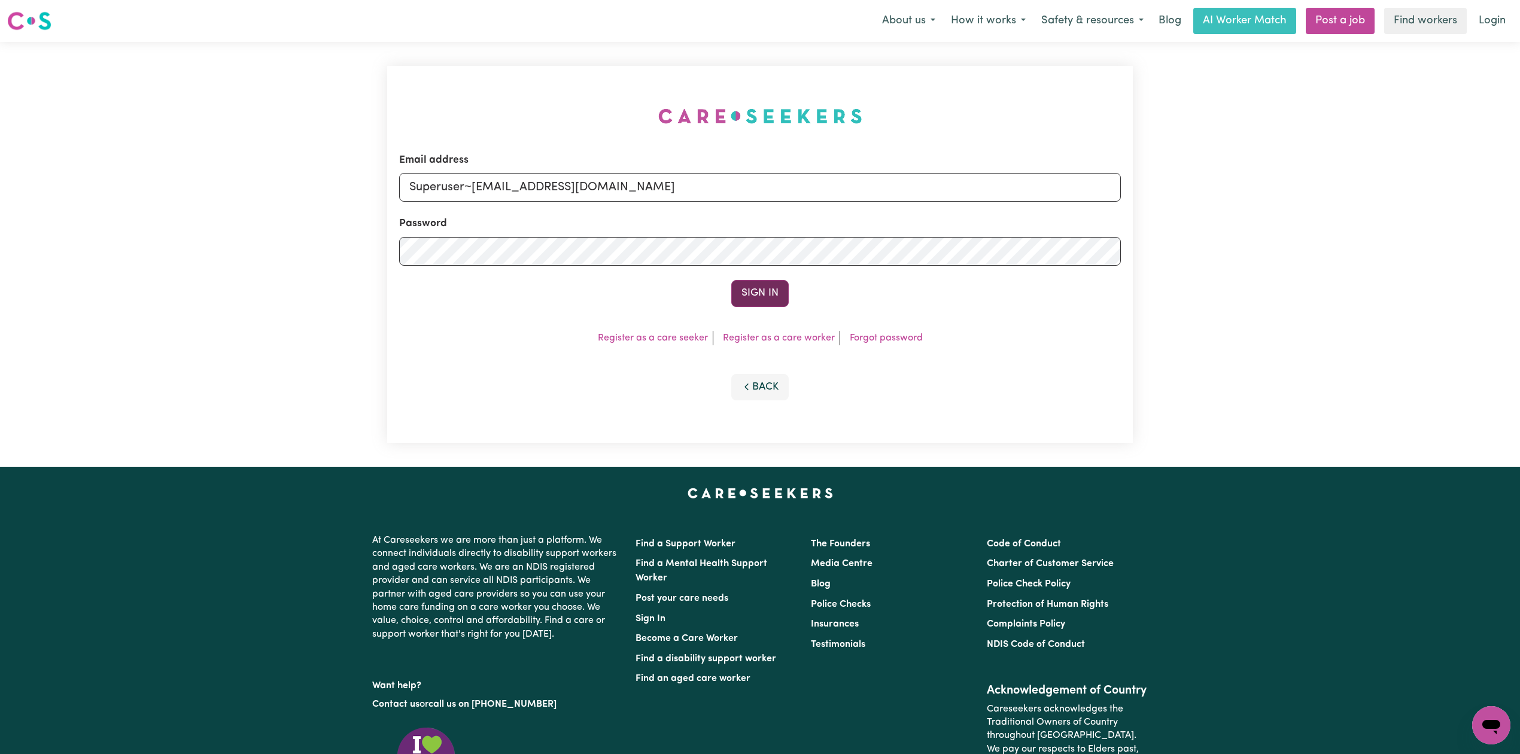
click at [765, 284] on button "Sign In" at bounding box center [759, 293] width 57 height 26
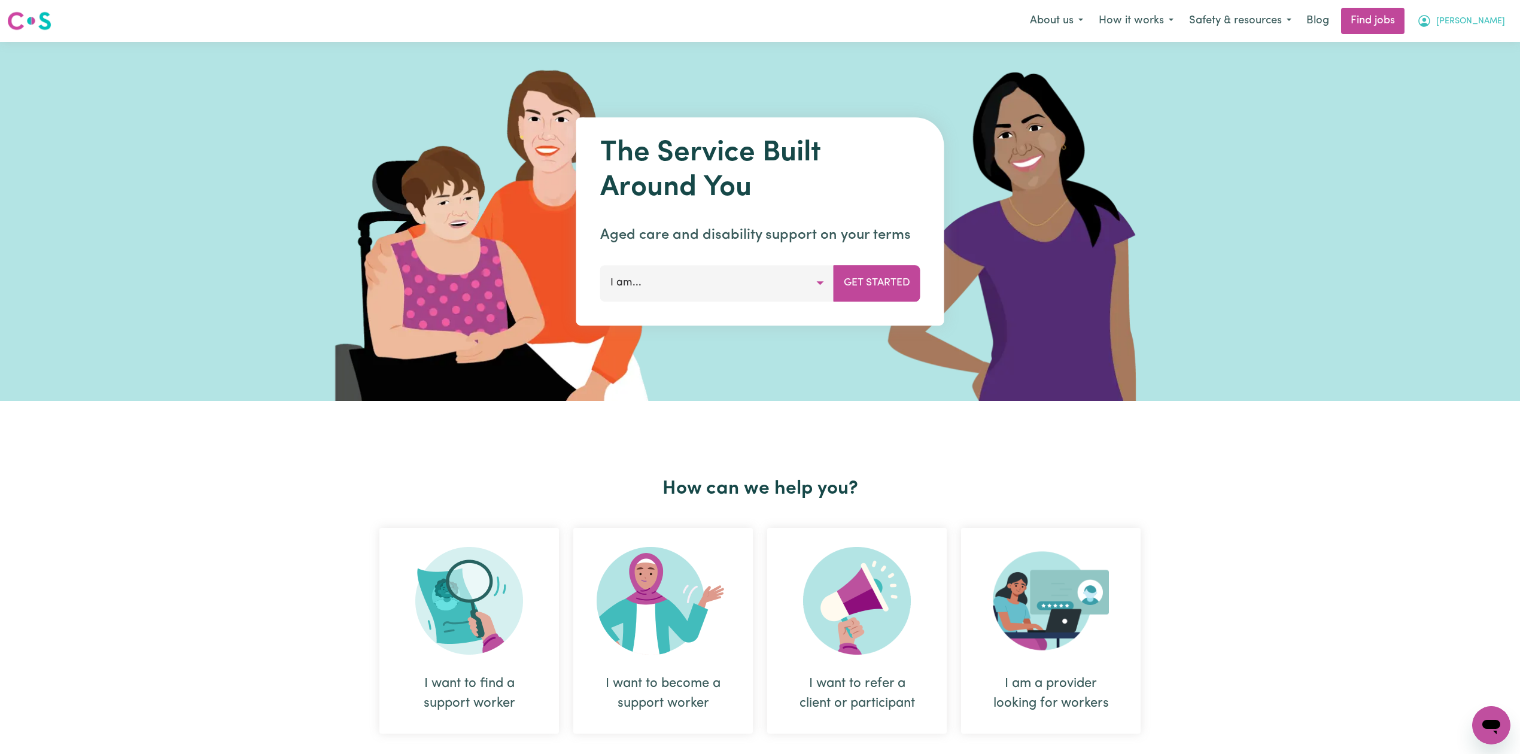
click at [1478, 22] on span "Nelly Maru" at bounding box center [1471, 21] width 69 height 13
drag, startPoint x: 1477, startPoint y: 86, endPoint x: 1454, endPoint y: 84, distance: 23.4
click at [1477, 86] on link "Logout" at bounding box center [1465, 91] width 95 height 23
click at [1504, 29] on link "Login" at bounding box center [1492, 21] width 41 height 26
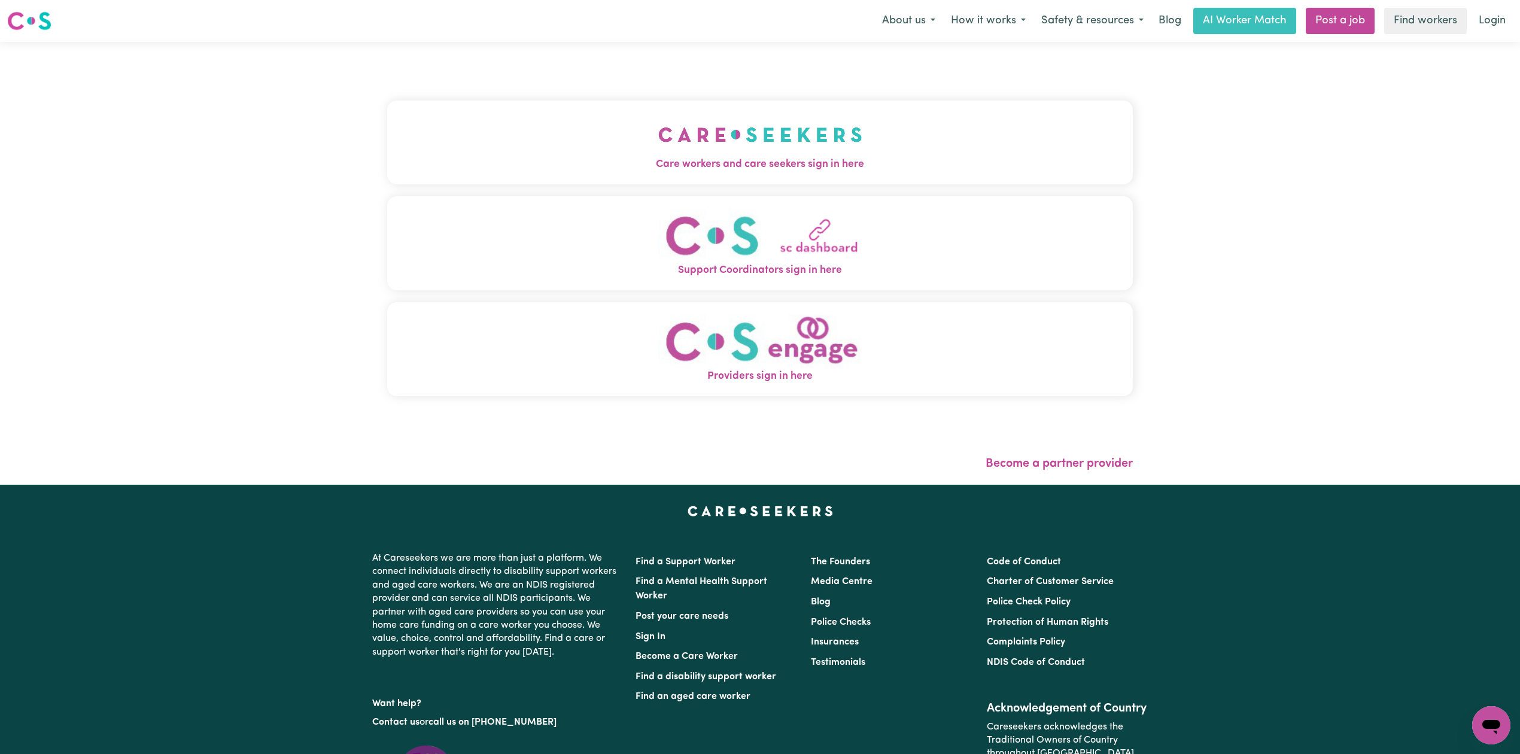
click at [636, 172] on span "Care workers and care seekers sign in here" at bounding box center [760, 165] width 746 height 16
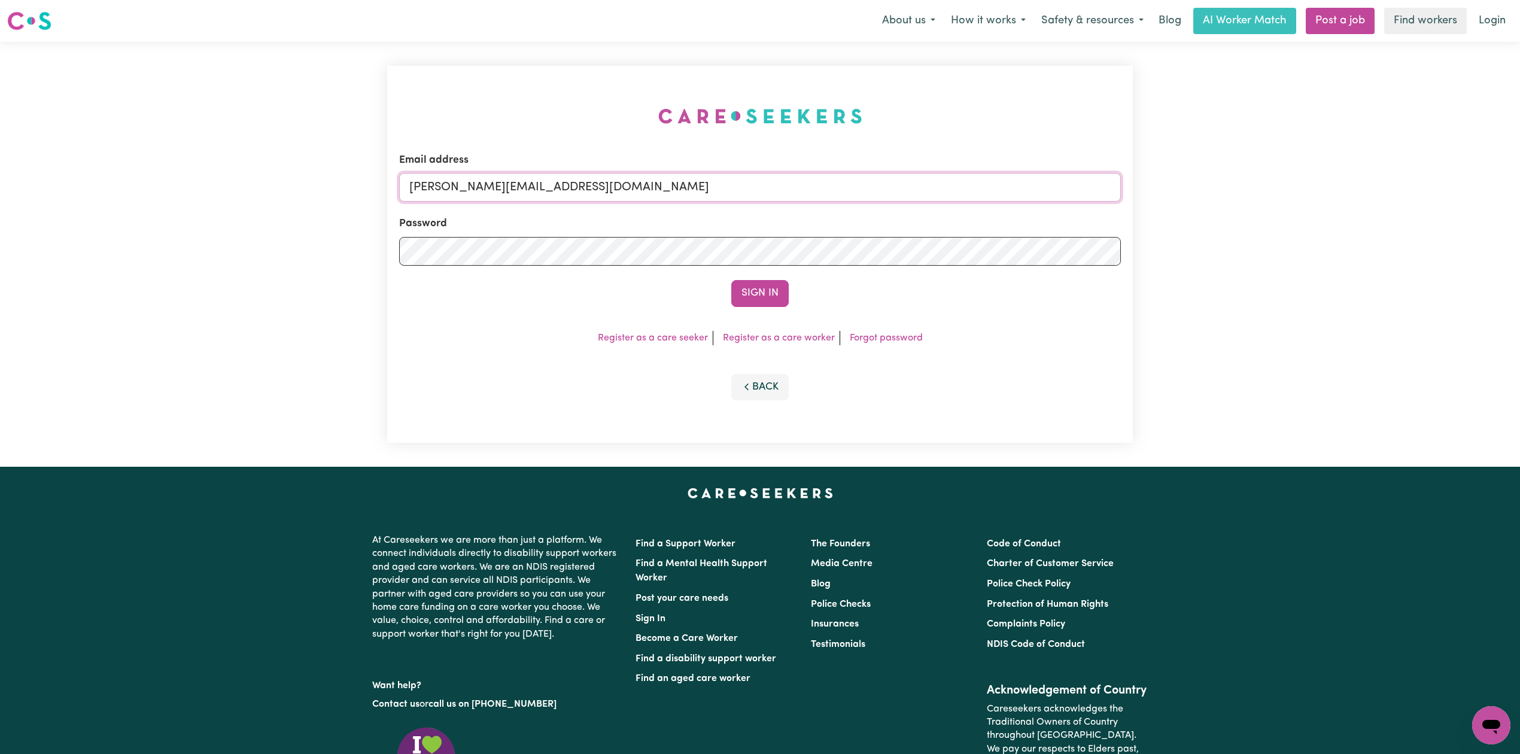
click at [638, 193] on input "toni@careseekers.com.au" at bounding box center [760, 187] width 722 height 29
type input "[EMAIL_ADDRESS][DOMAIN_NAME]"
click at [776, 297] on button "Sign In" at bounding box center [759, 293] width 57 height 26
